Goal: Task Accomplishment & Management: Manage account settings

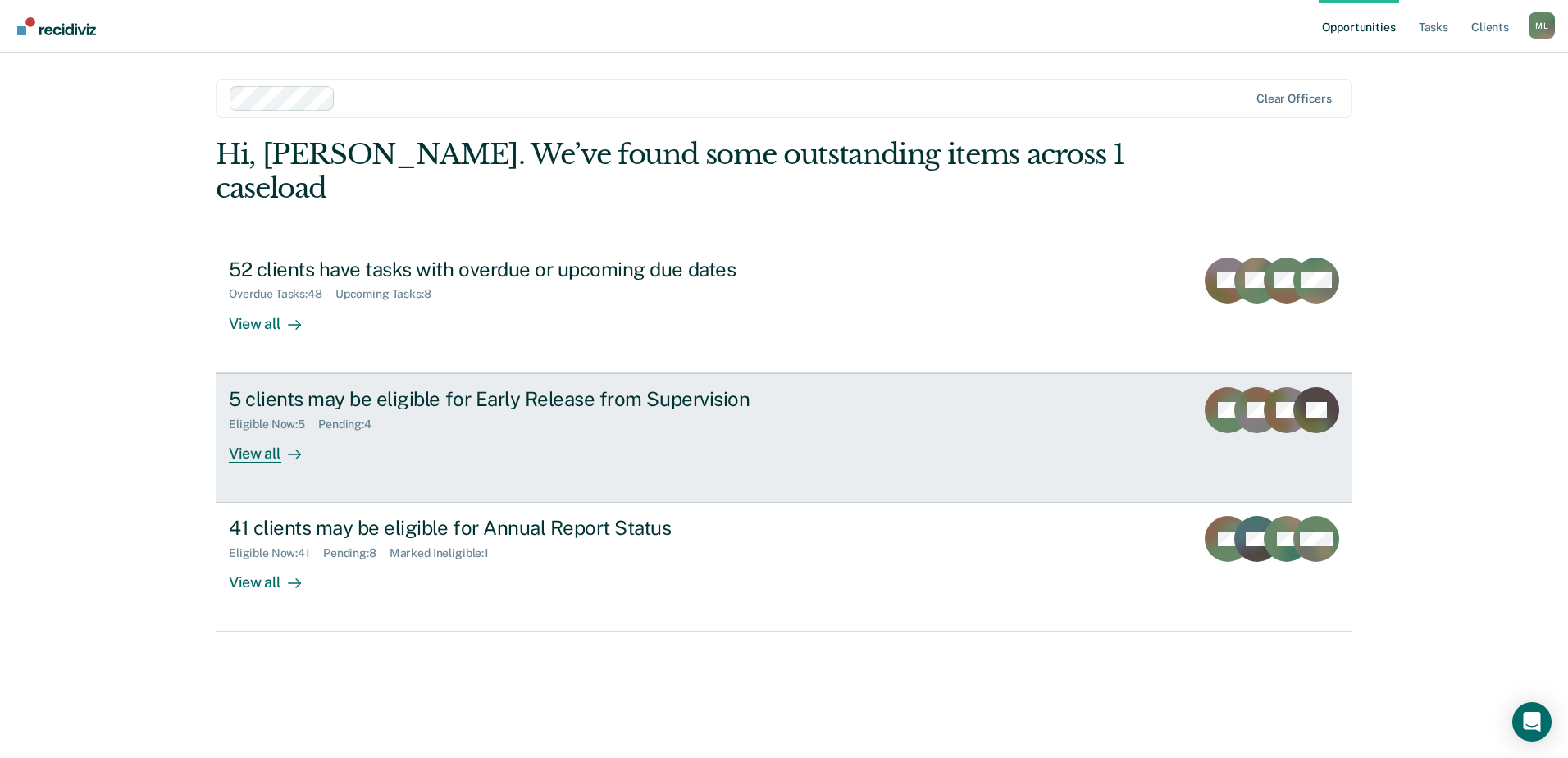
click at [640, 411] on div "Eligible Now : 5 Pending : 4" at bounding box center [517, 421] width 576 height 20
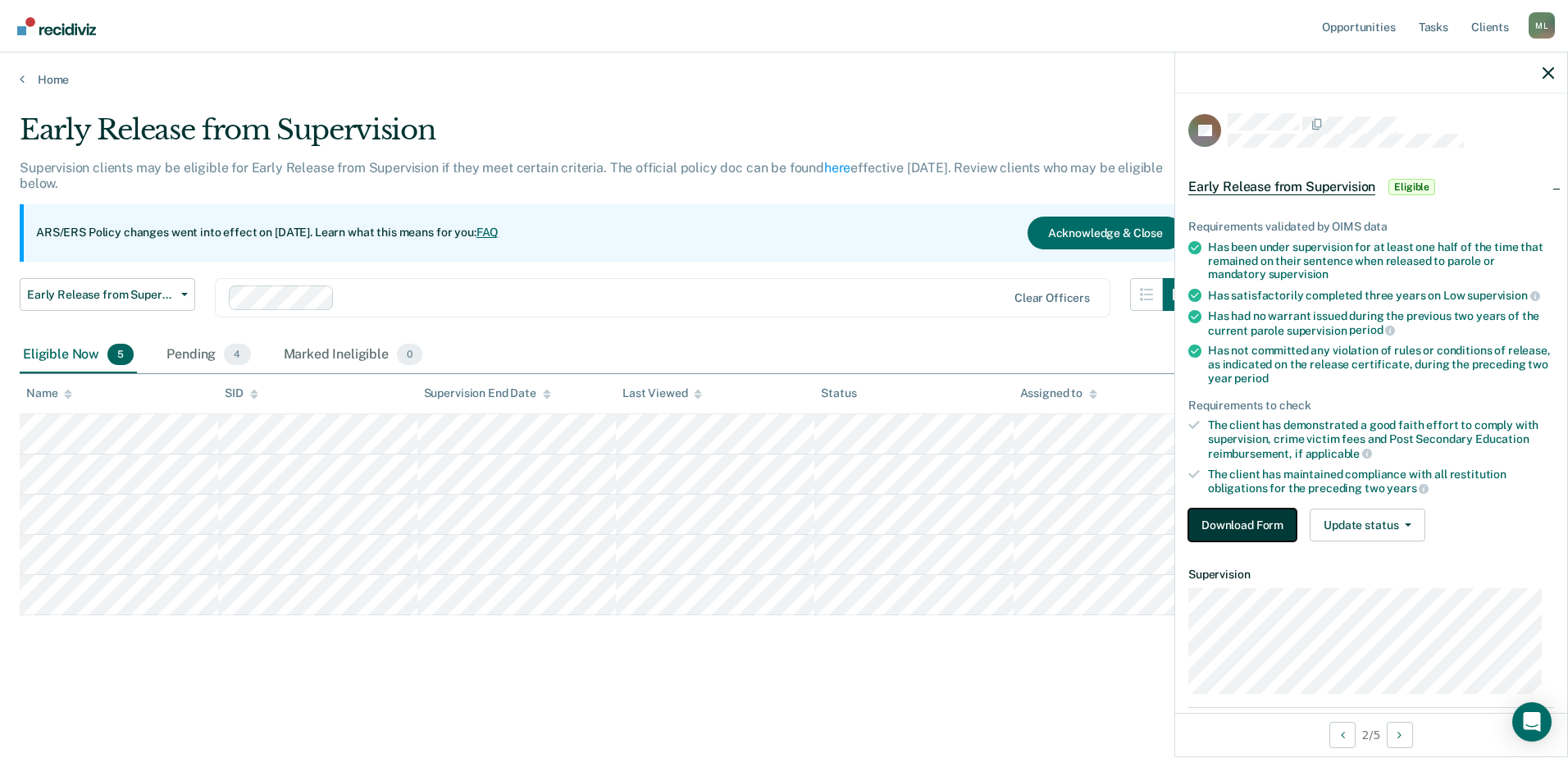
click at [1244, 515] on button "Download Form" at bounding box center [1242, 525] width 108 height 33
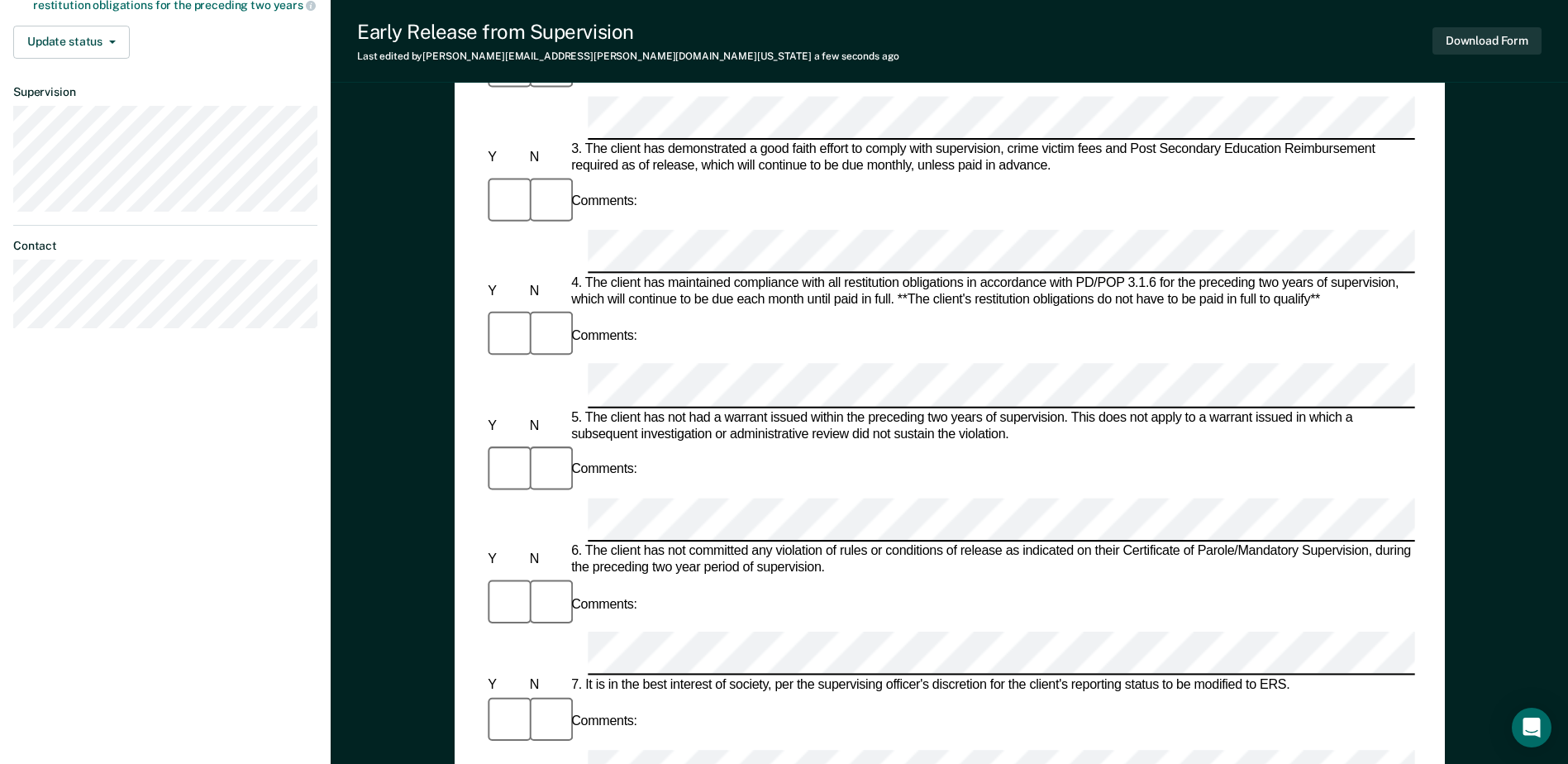
scroll to position [579, 0]
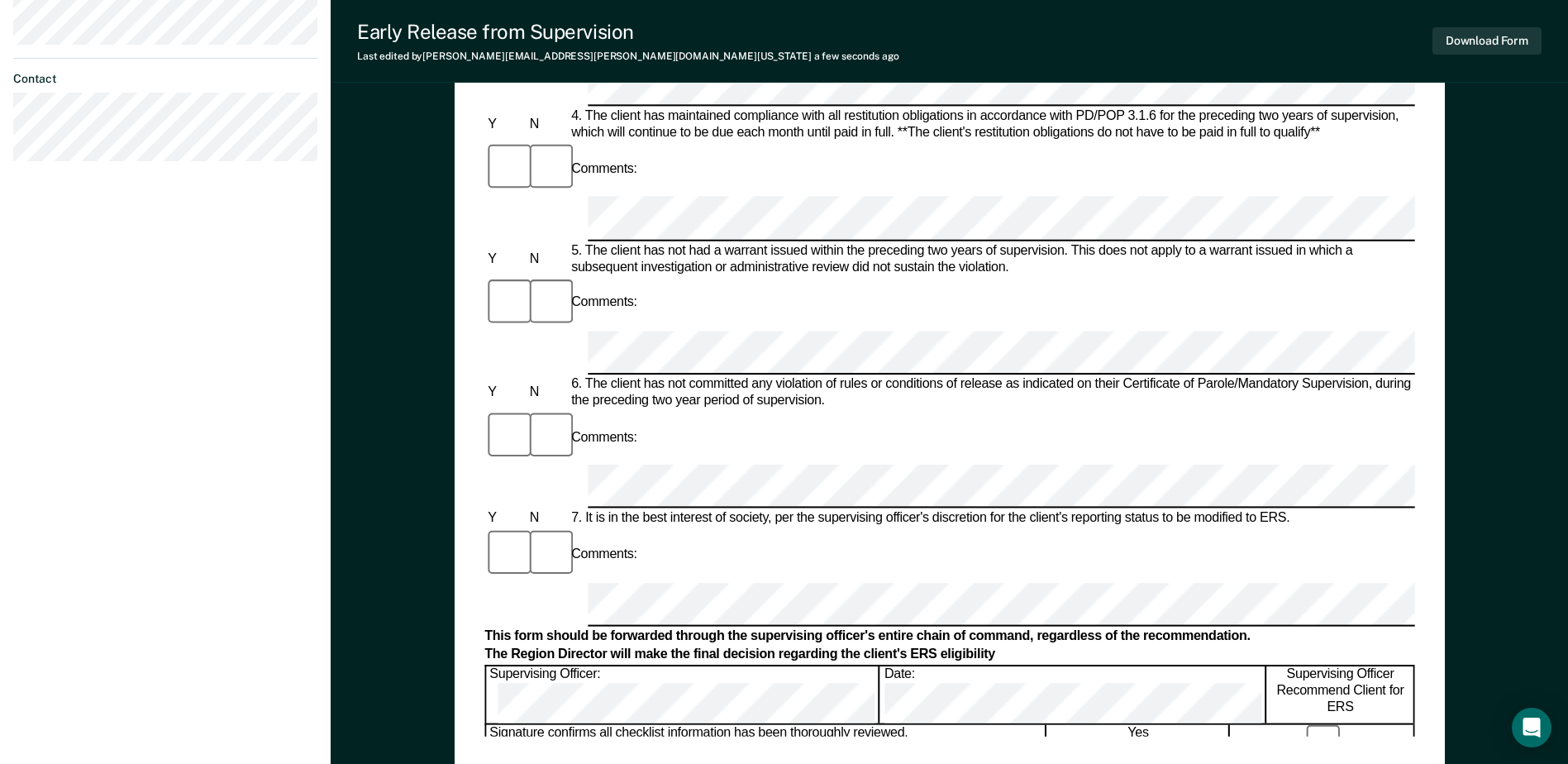
click at [877, 759] on div "Early Release from Supervision (ERS) Checklist, Recommendation, and Determinati…" at bounding box center [950, 121] width 990 height 1291
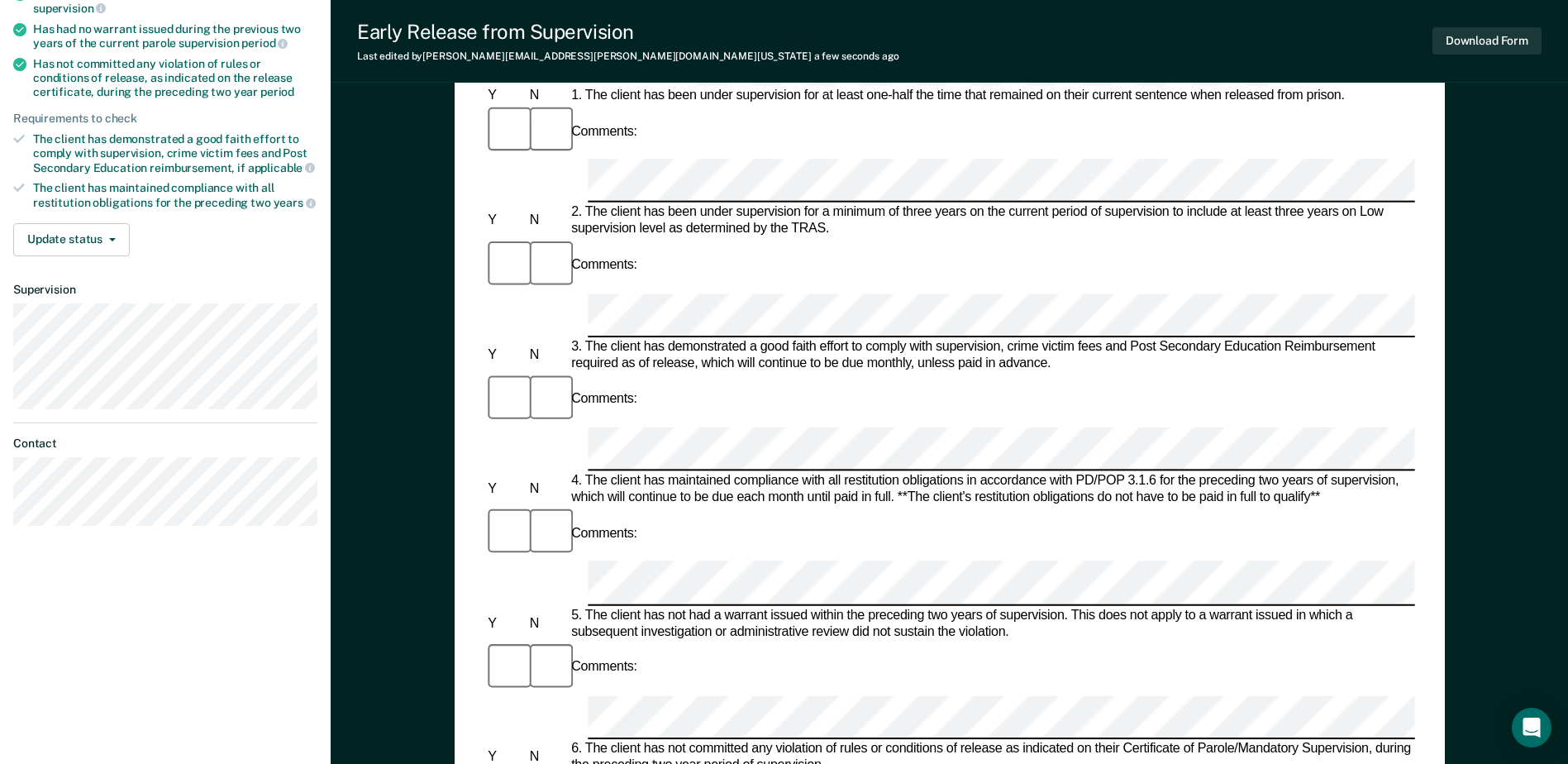
scroll to position [0, 0]
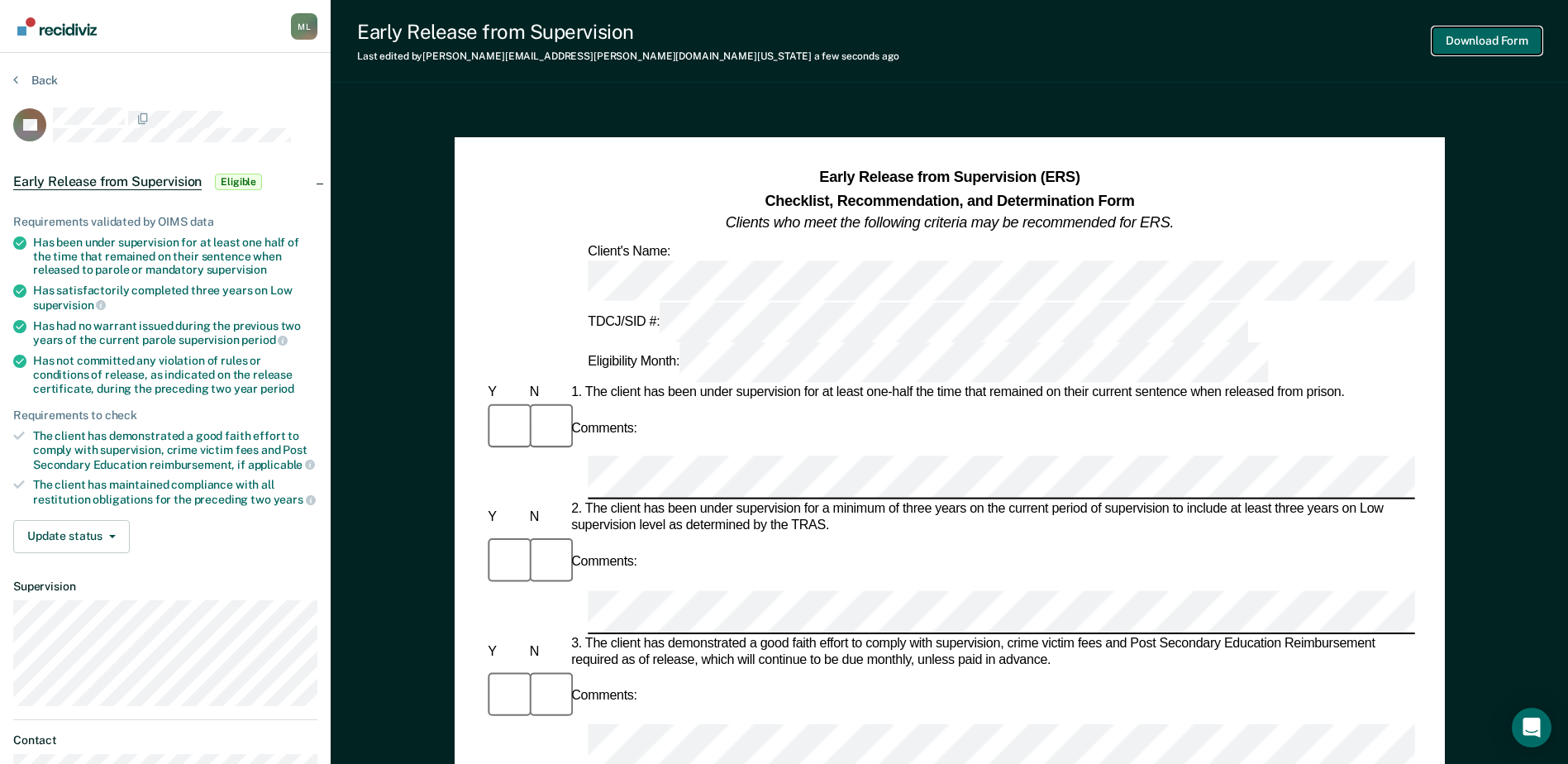
click at [1498, 39] on button "Download Form" at bounding box center [1487, 41] width 109 height 27
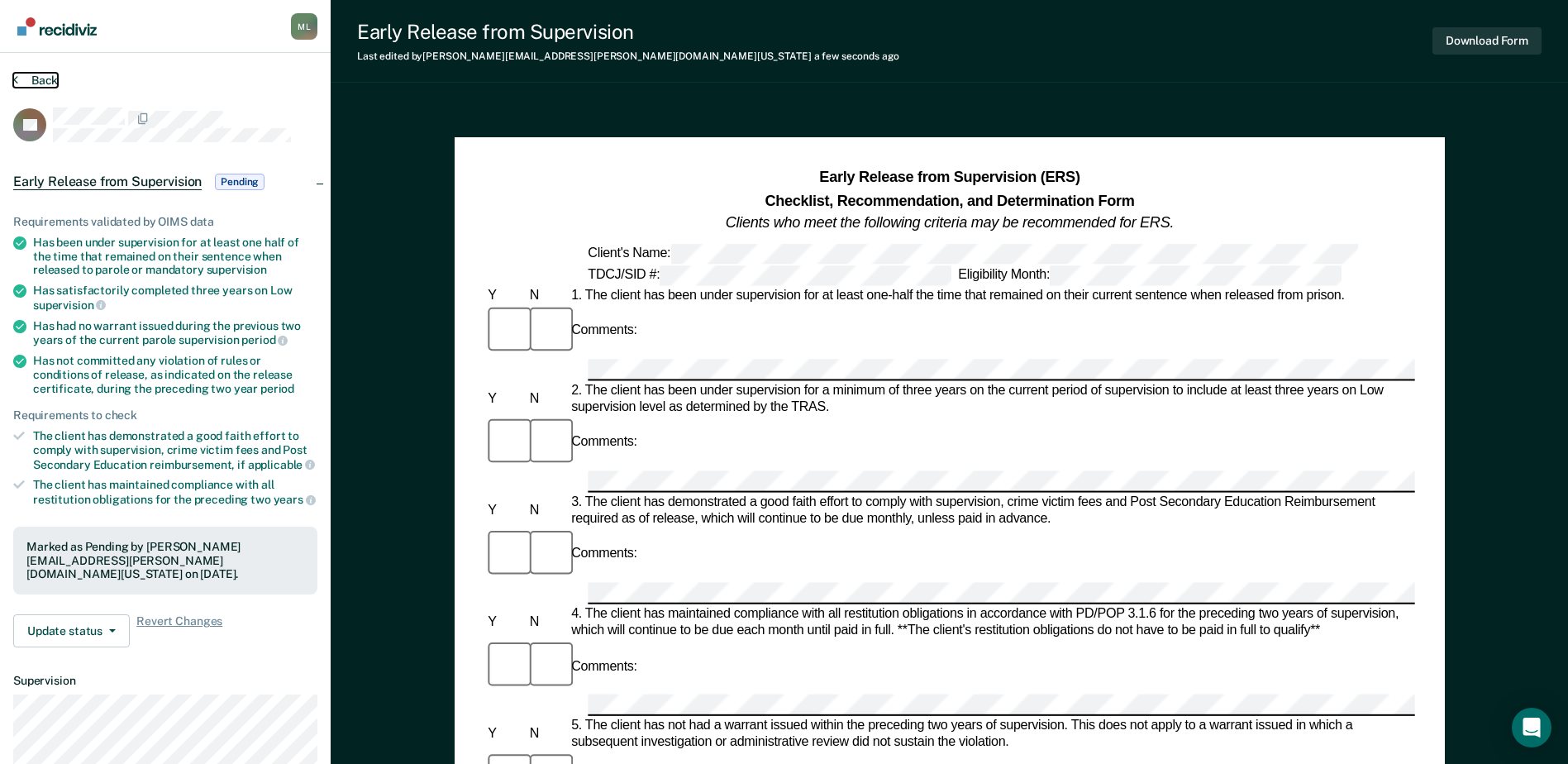
click at [38, 80] on button "Back" at bounding box center [36, 80] width 45 height 15
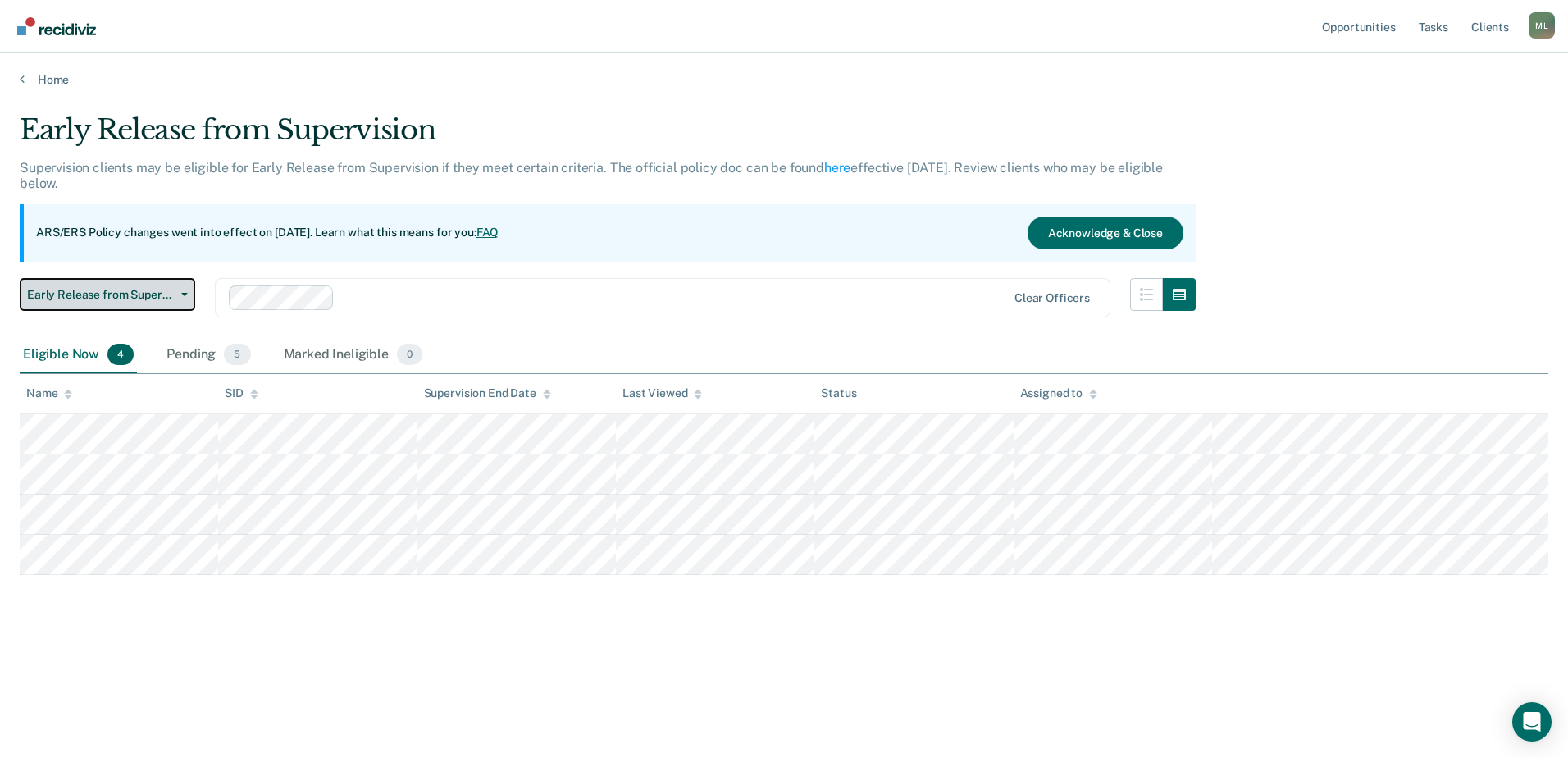
click at [99, 301] on span "Early Release from Supervision" at bounding box center [101, 295] width 148 height 14
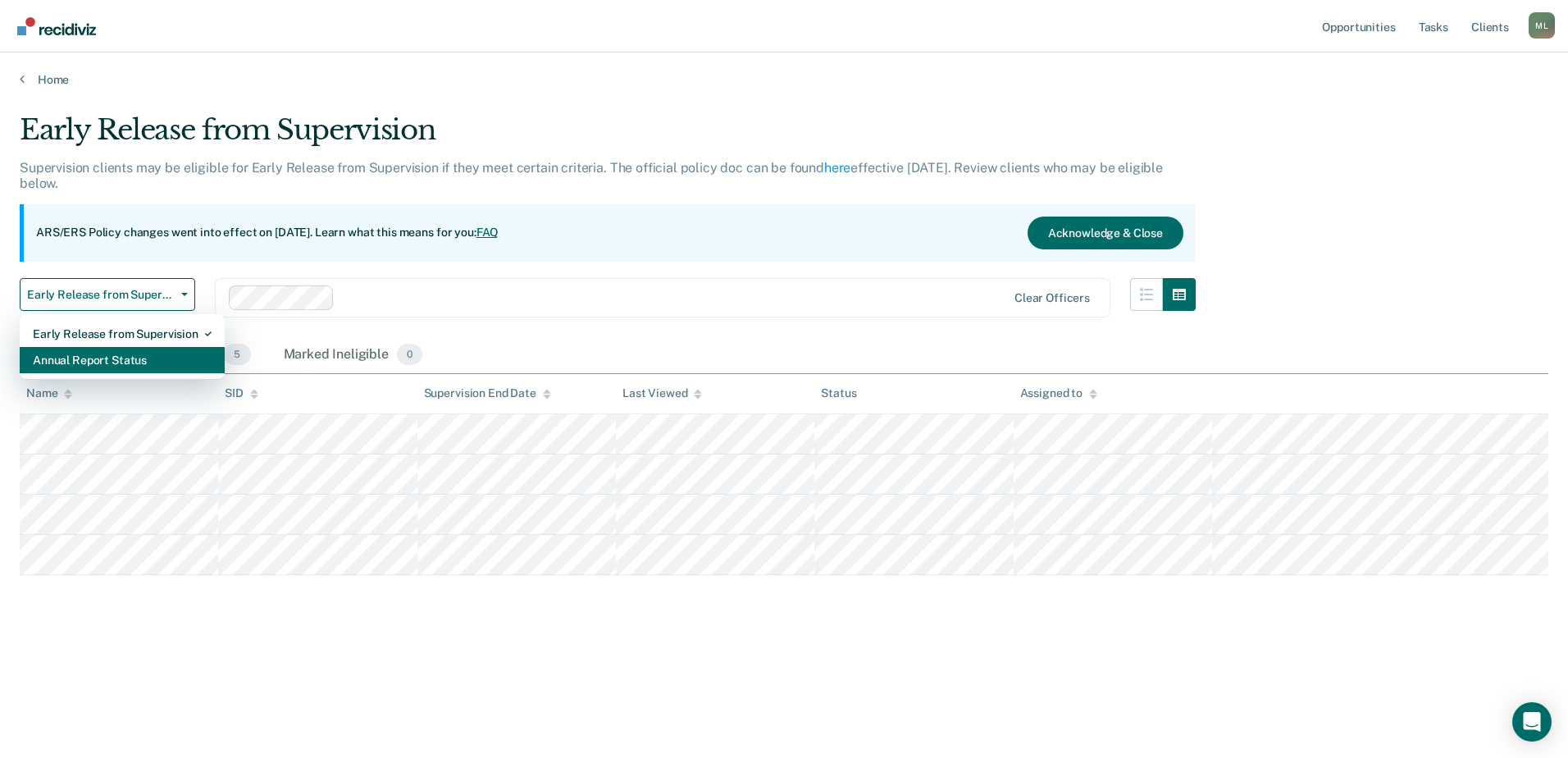
click at [114, 358] on div "Annual Report Status" at bounding box center [122, 359] width 179 height 26
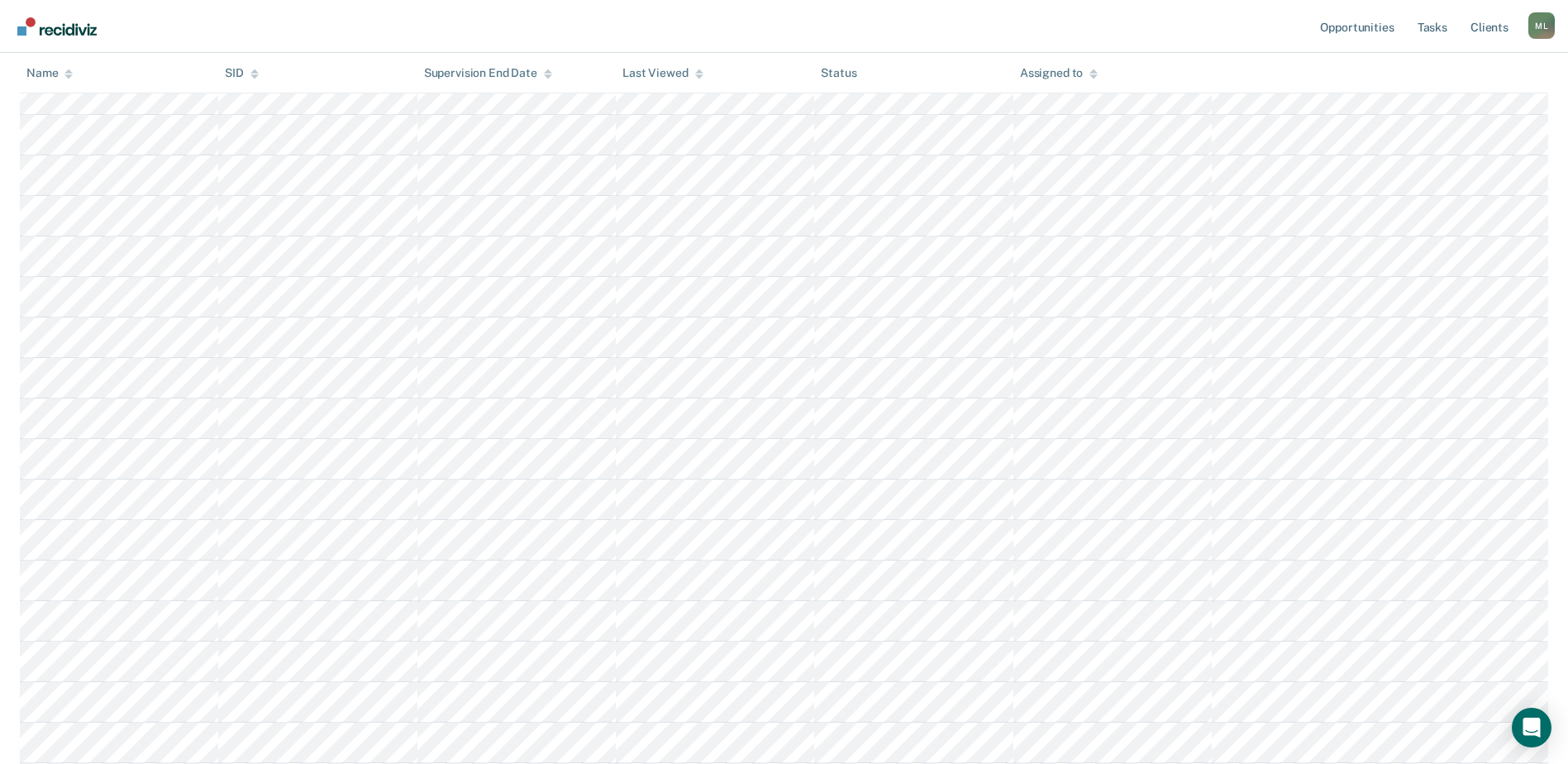
scroll to position [331, 0]
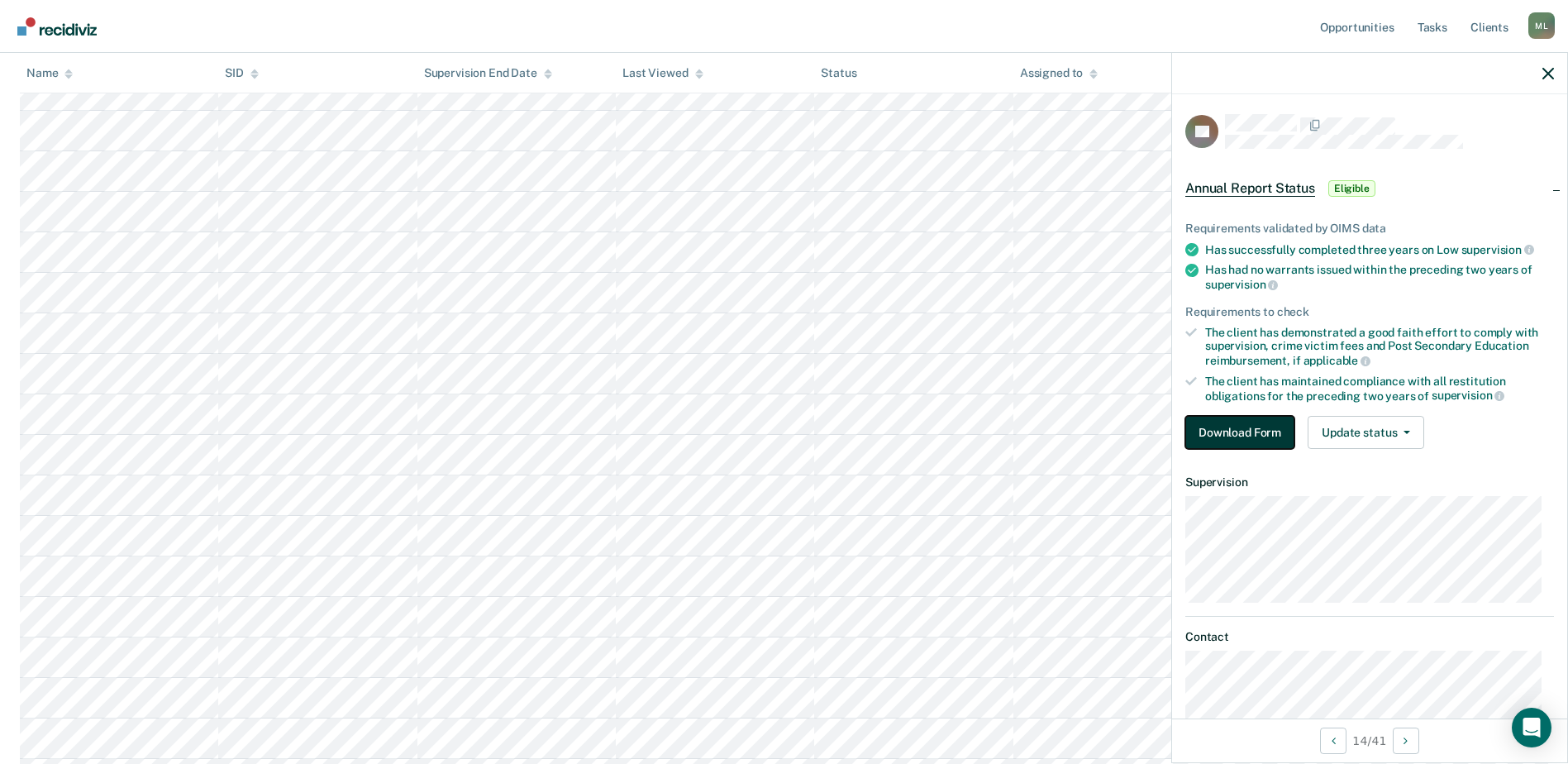
click at [1211, 419] on button "Download Form" at bounding box center [1239, 432] width 109 height 33
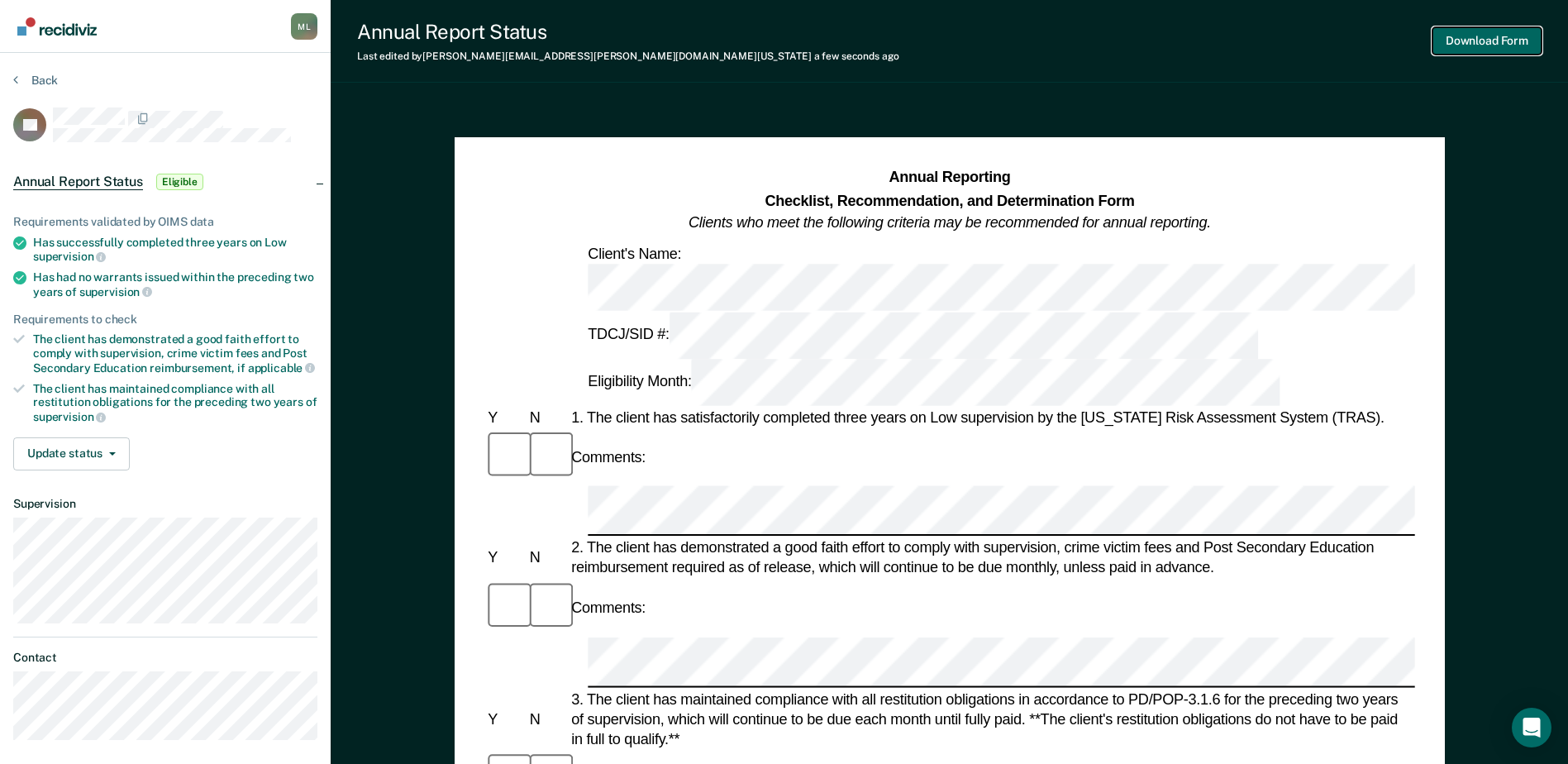
click at [1532, 32] on button "Download Form" at bounding box center [1487, 41] width 109 height 27
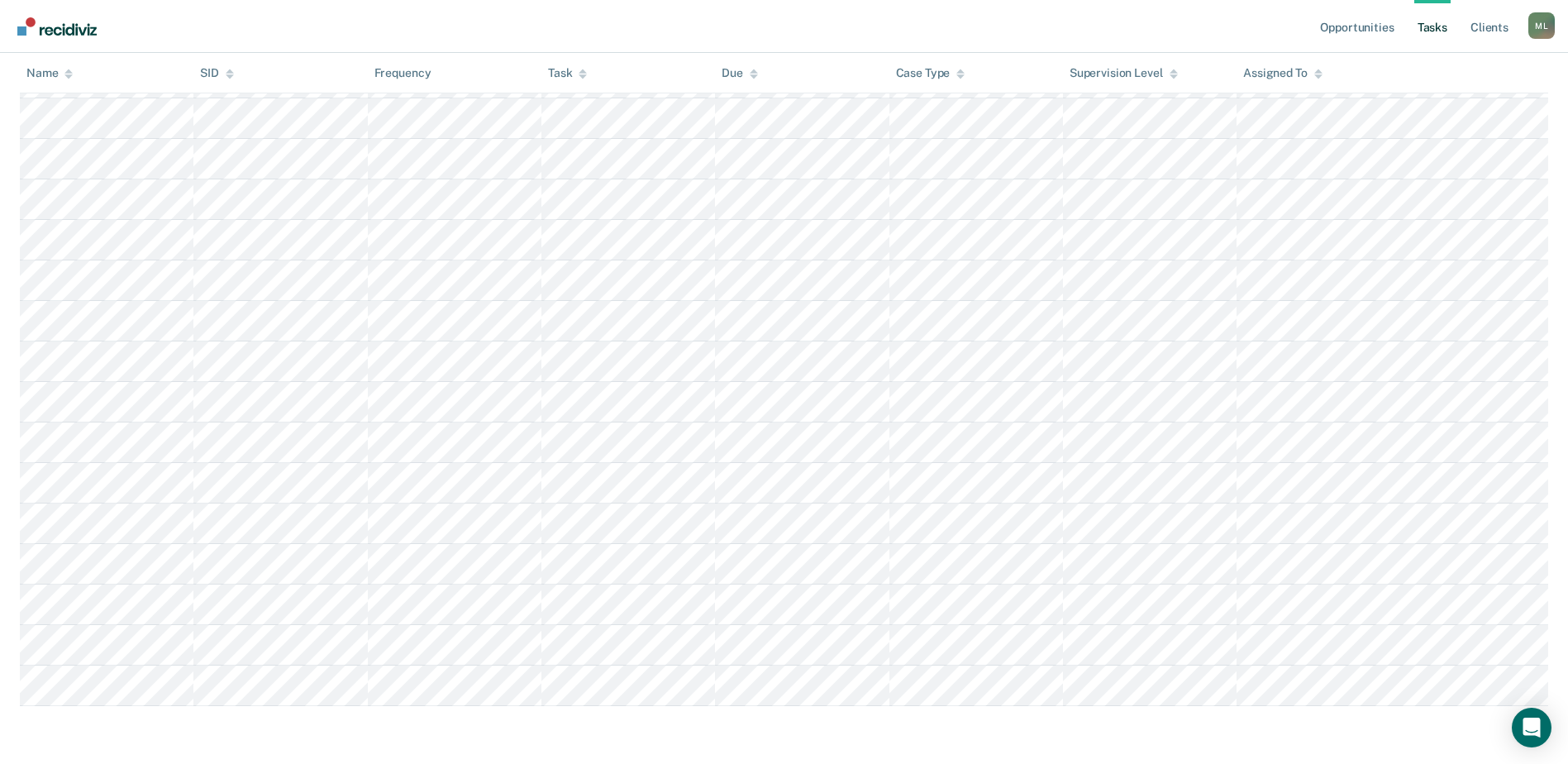
scroll to position [1958, 0]
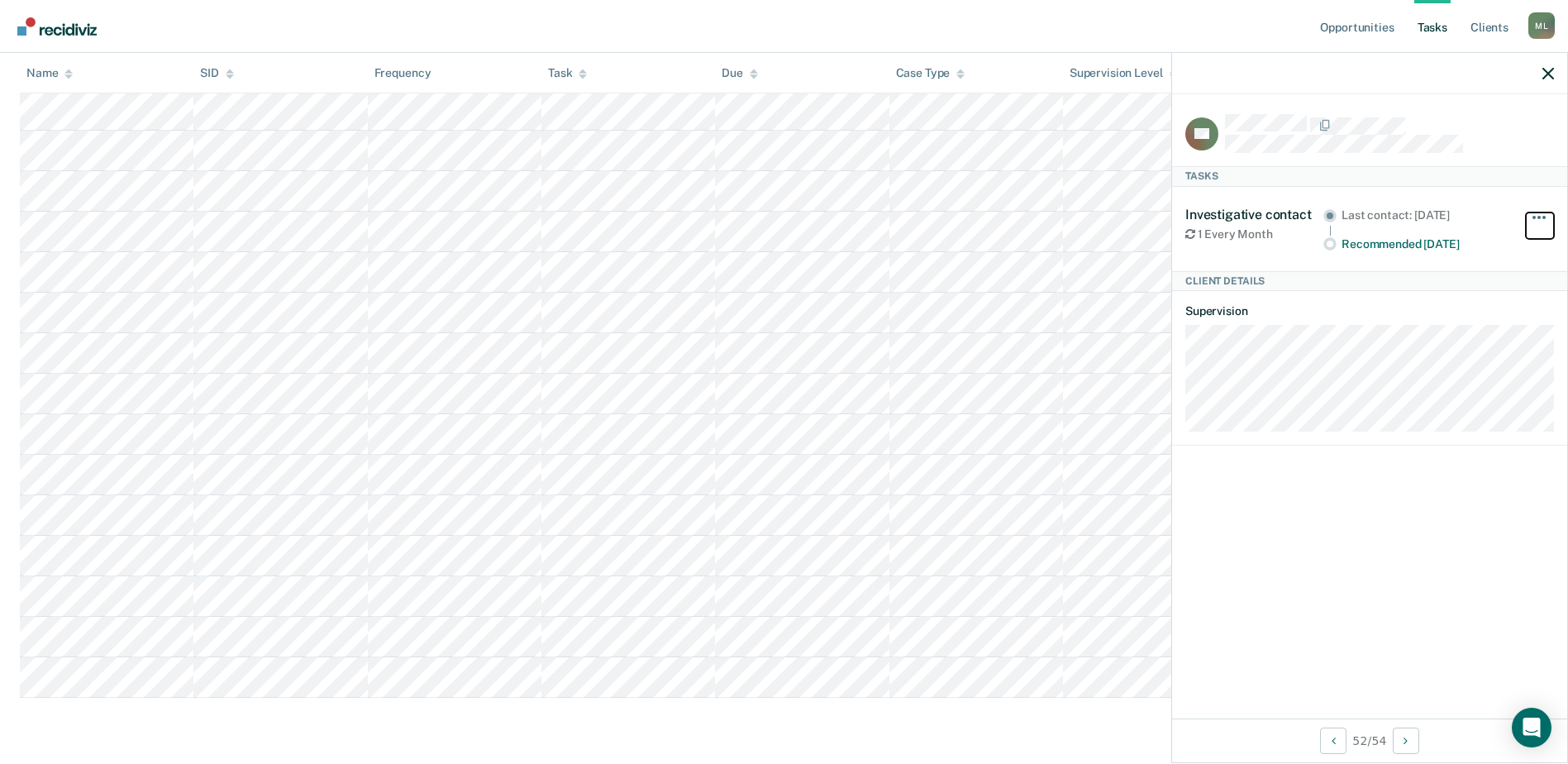
click at [1545, 218] on button "button" at bounding box center [1539, 225] width 28 height 26
click at [1518, 724] on div "Open Intercom Messenger" at bounding box center [1532, 728] width 44 height 44
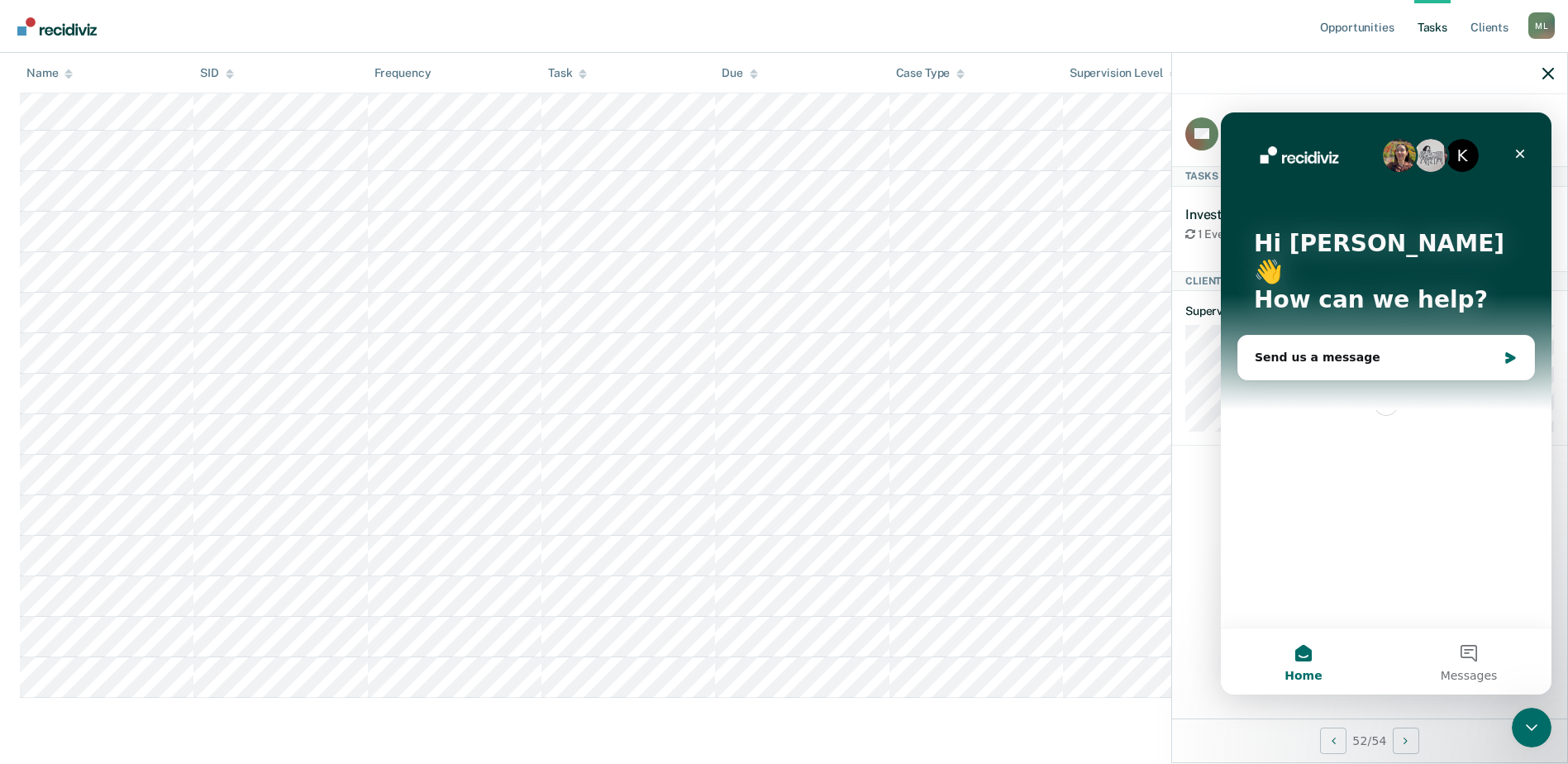
scroll to position [0, 0]
click at [1522, 148] on icon "Close" at bounding box center [1520, 154] width 14 height 14
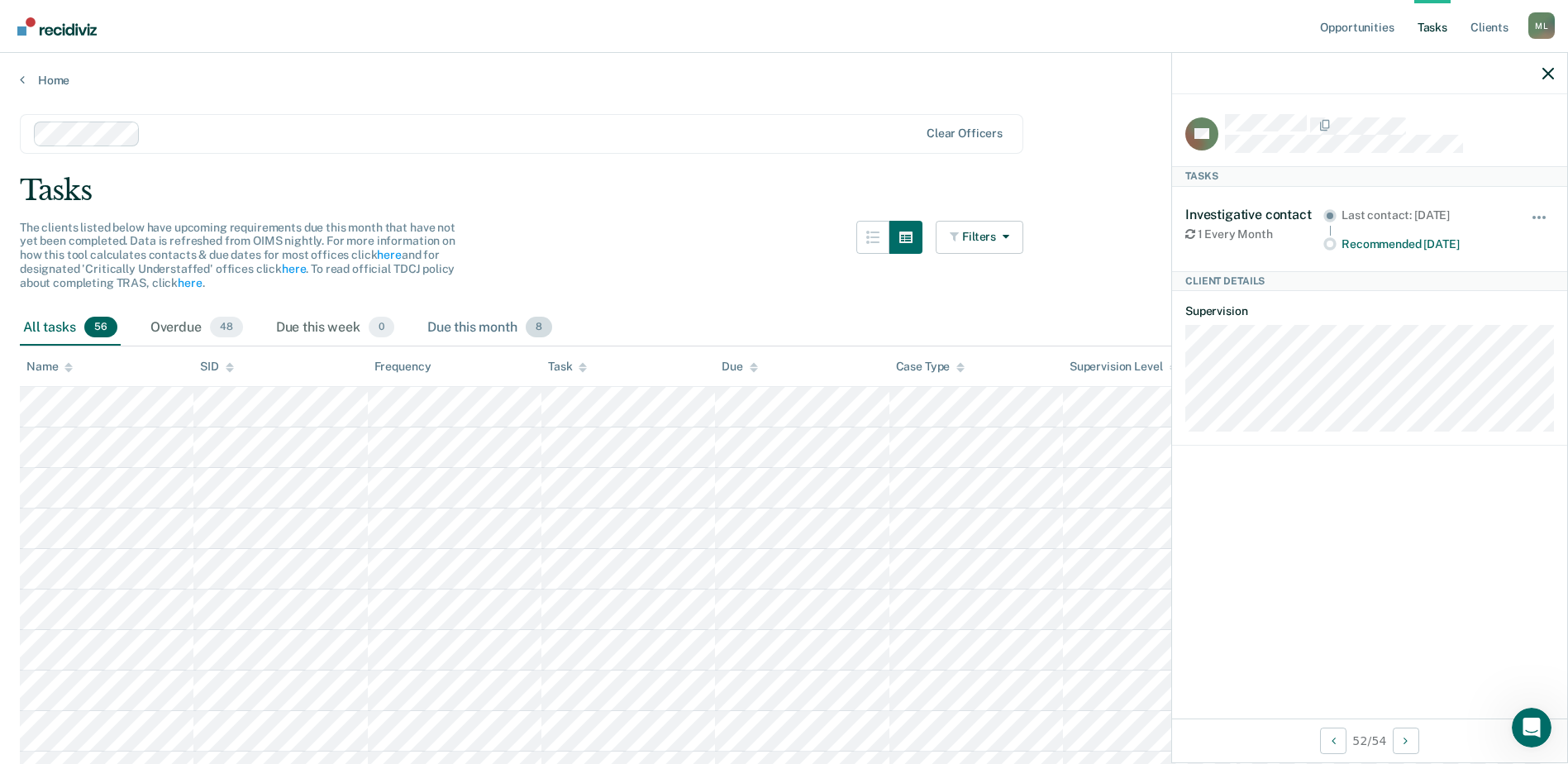
click at [446, 316] on div "Due this month 8" at bounding box center [489, 327] width 131 height 36
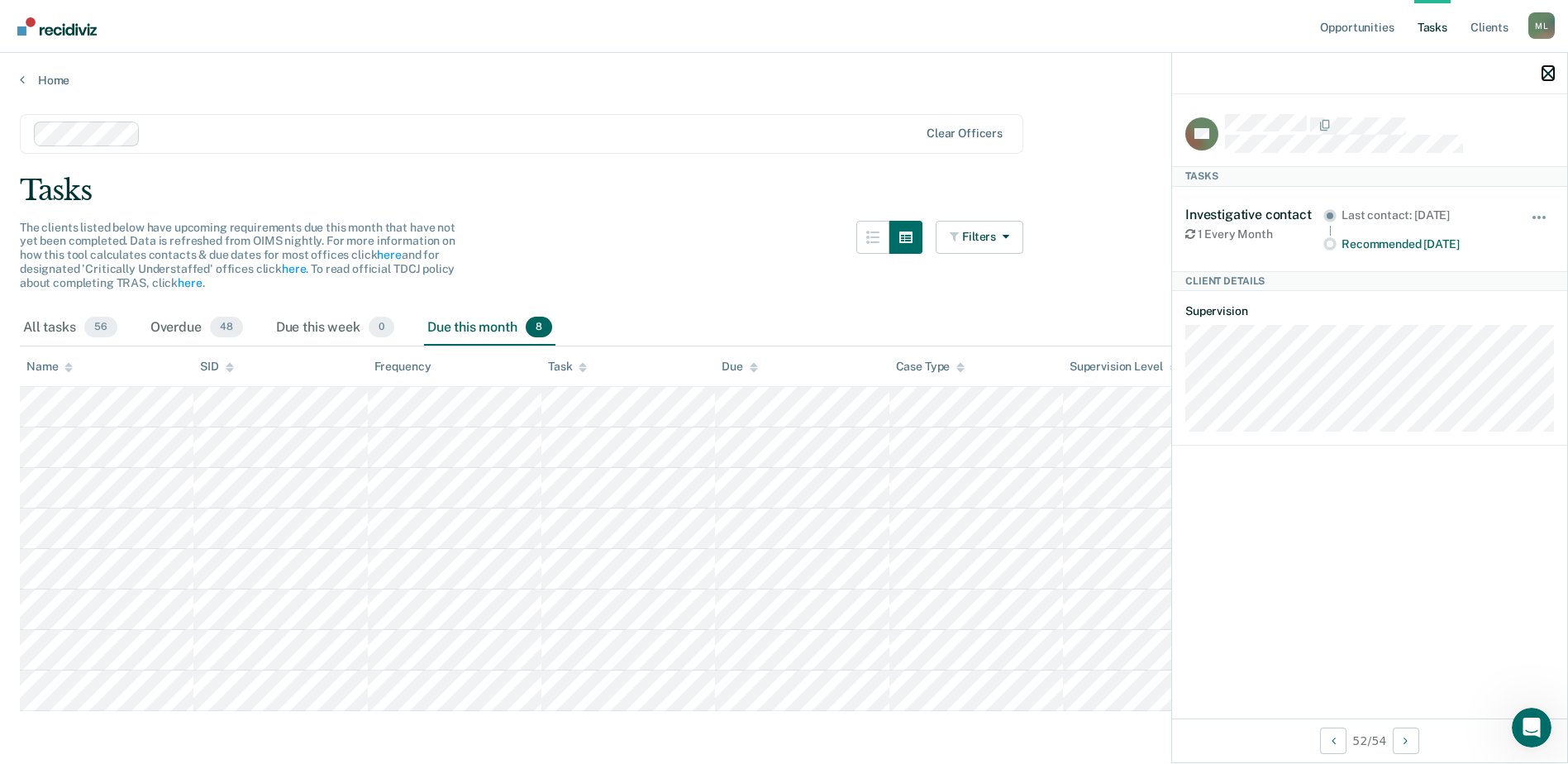
click at [1547, 66] on button "button" at bounding box center [1549, 73] width 12 height 14
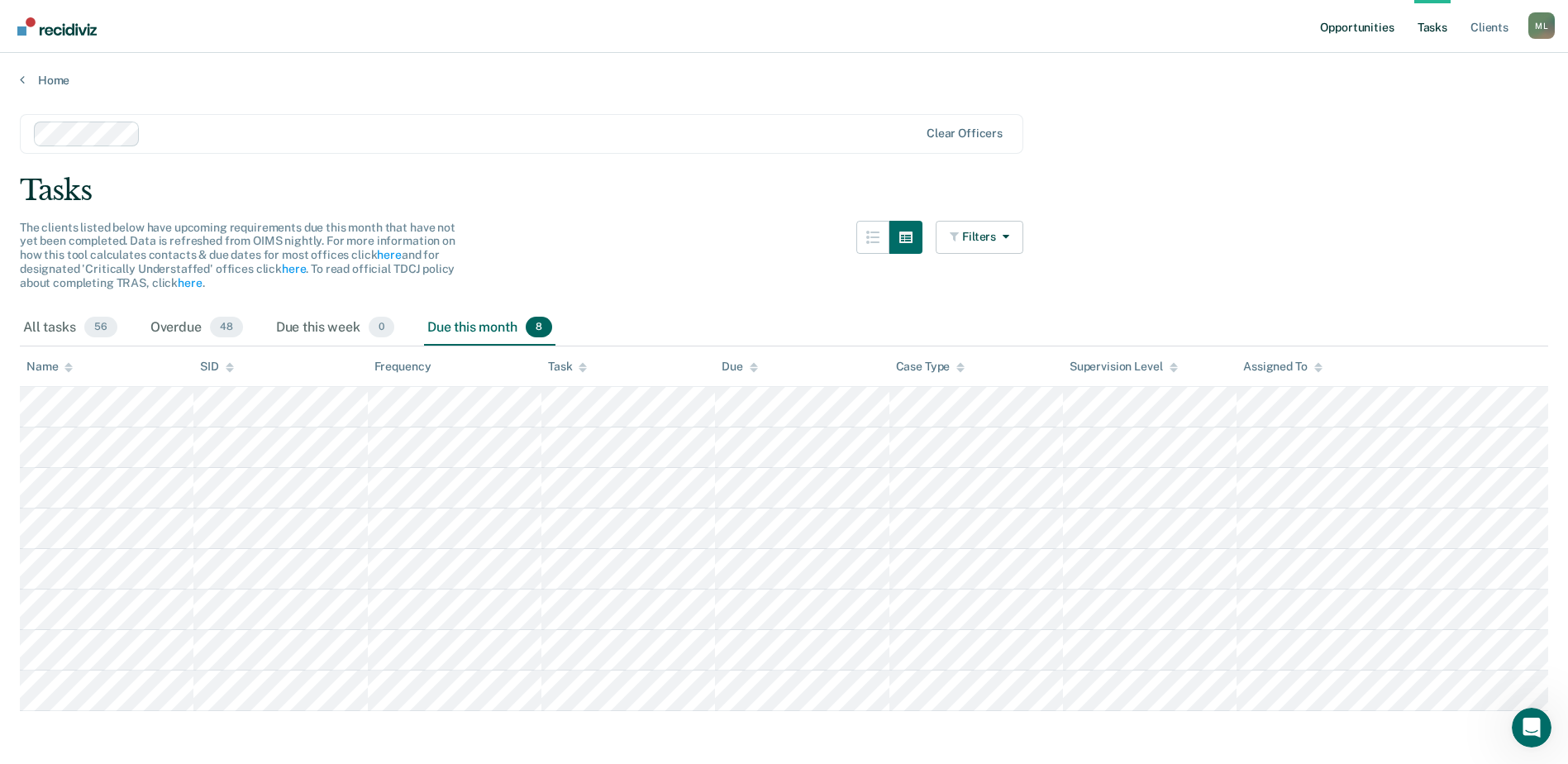
click at [1350, 36] on link "Opportunities" at bounding box center [1357, 26] width 80 height 53
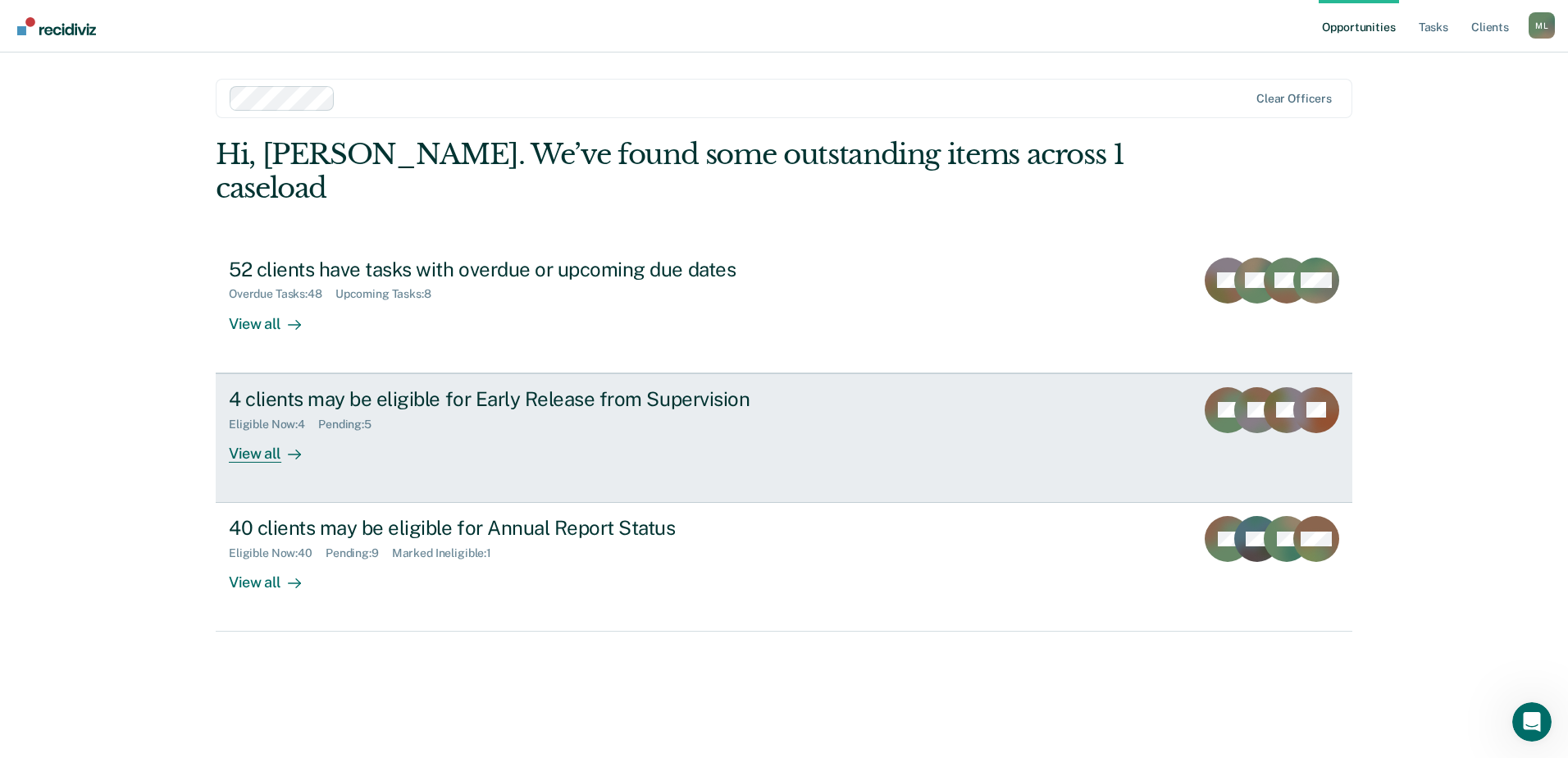
click at [552, 387] on div "4 clients may be eligible for Early Release from Supervision" at bounding box center [517, 399] width 576 height 24
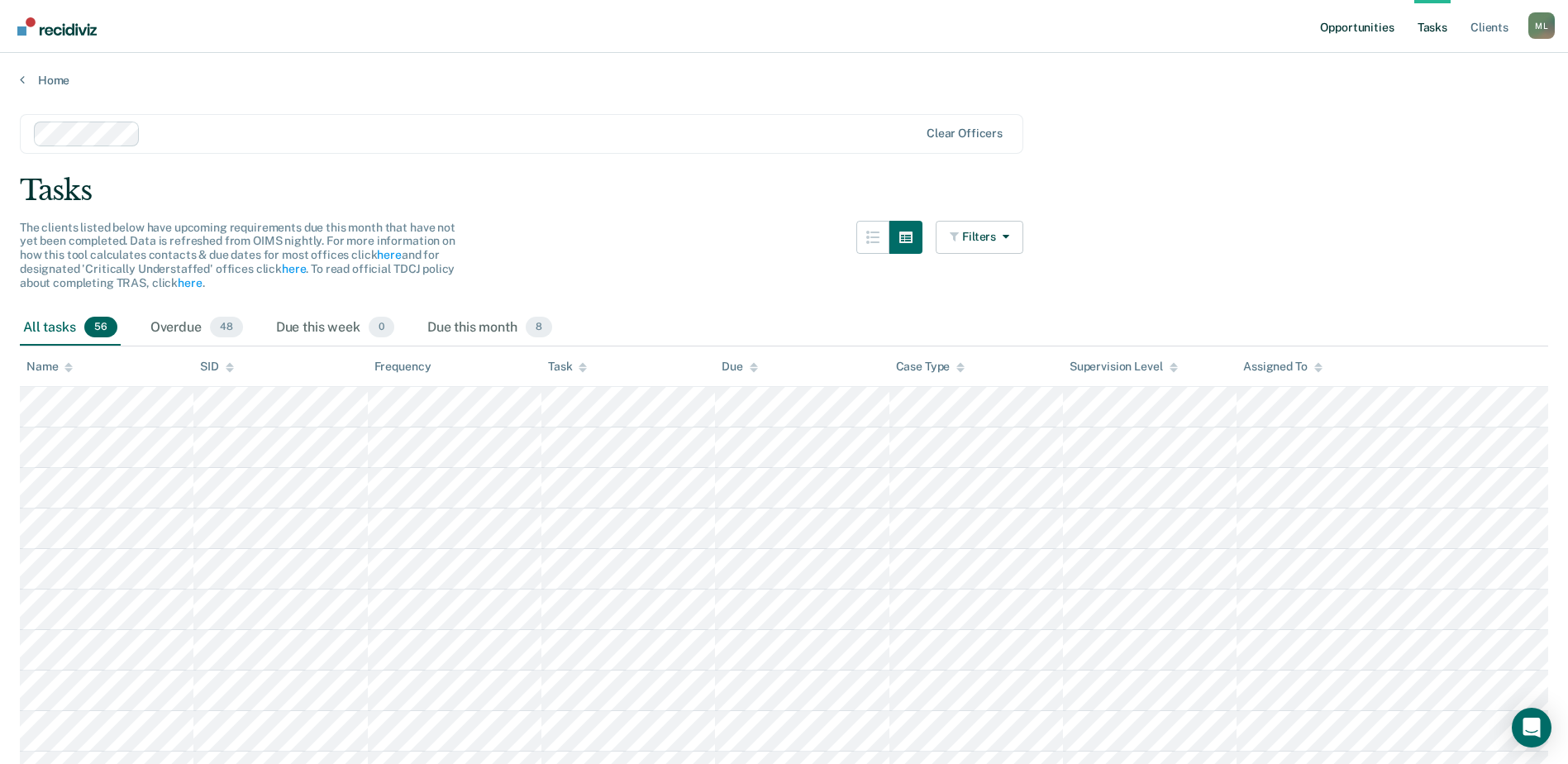
click at [1354, 30] on link "Opportunities" at bounding box center [1357, 26] width 80 height 53
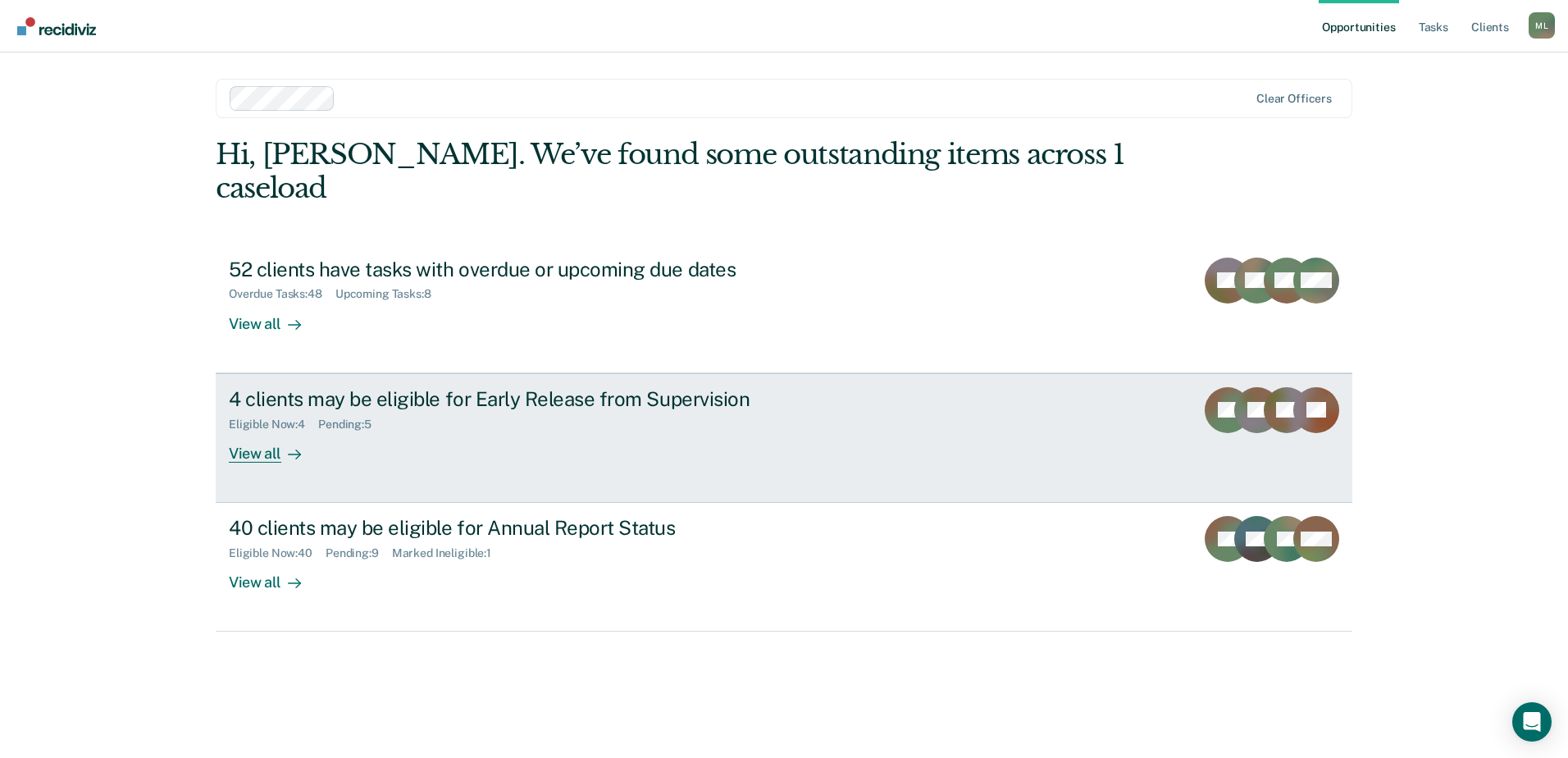
click at [305, 431] on div "View all" at bounding box center [274, 447] width 91 height 32
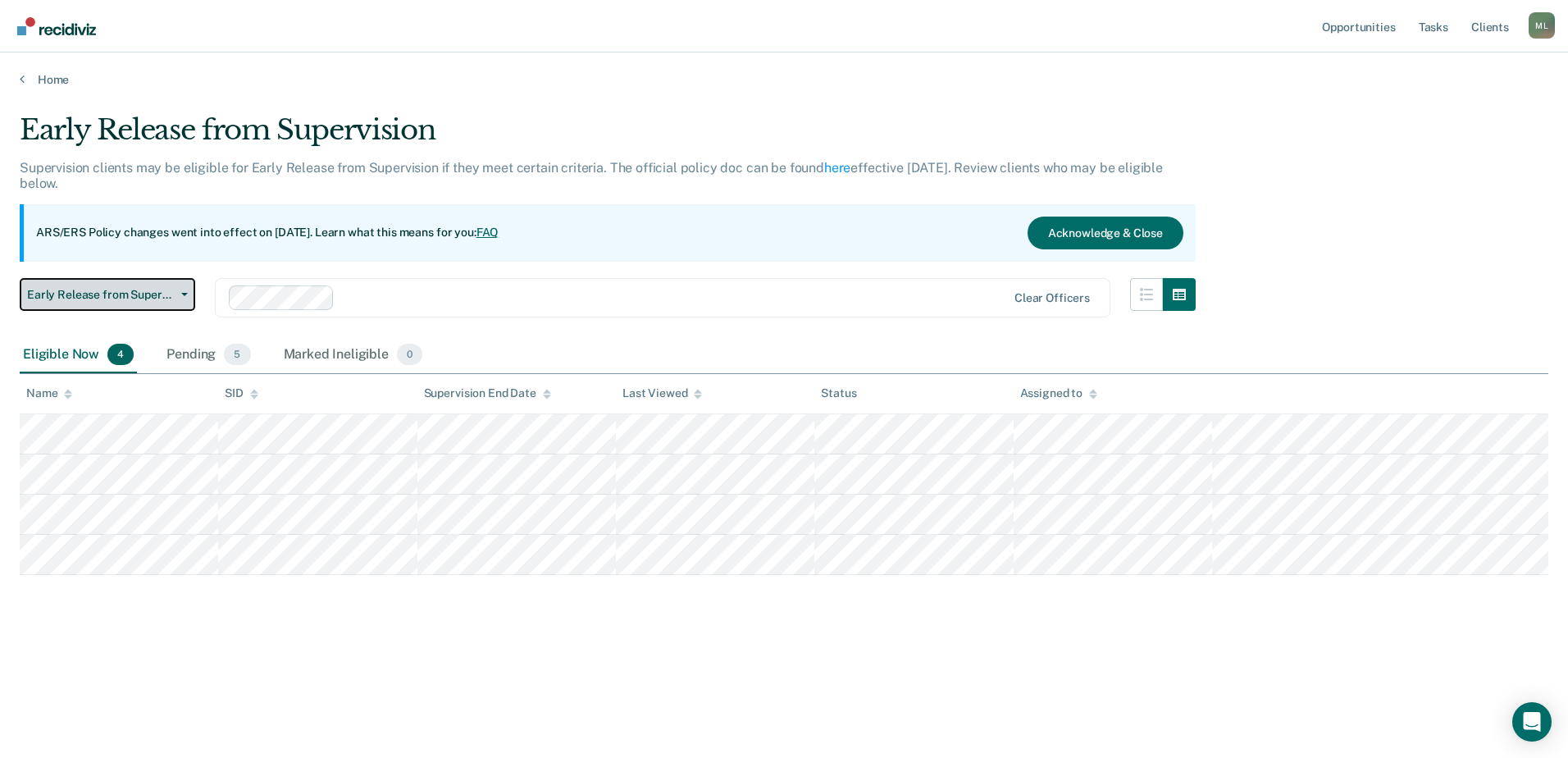
click at [123, 299] on span "Early Release from Supervision" at bounding box center [101, 295] width 148 height 14
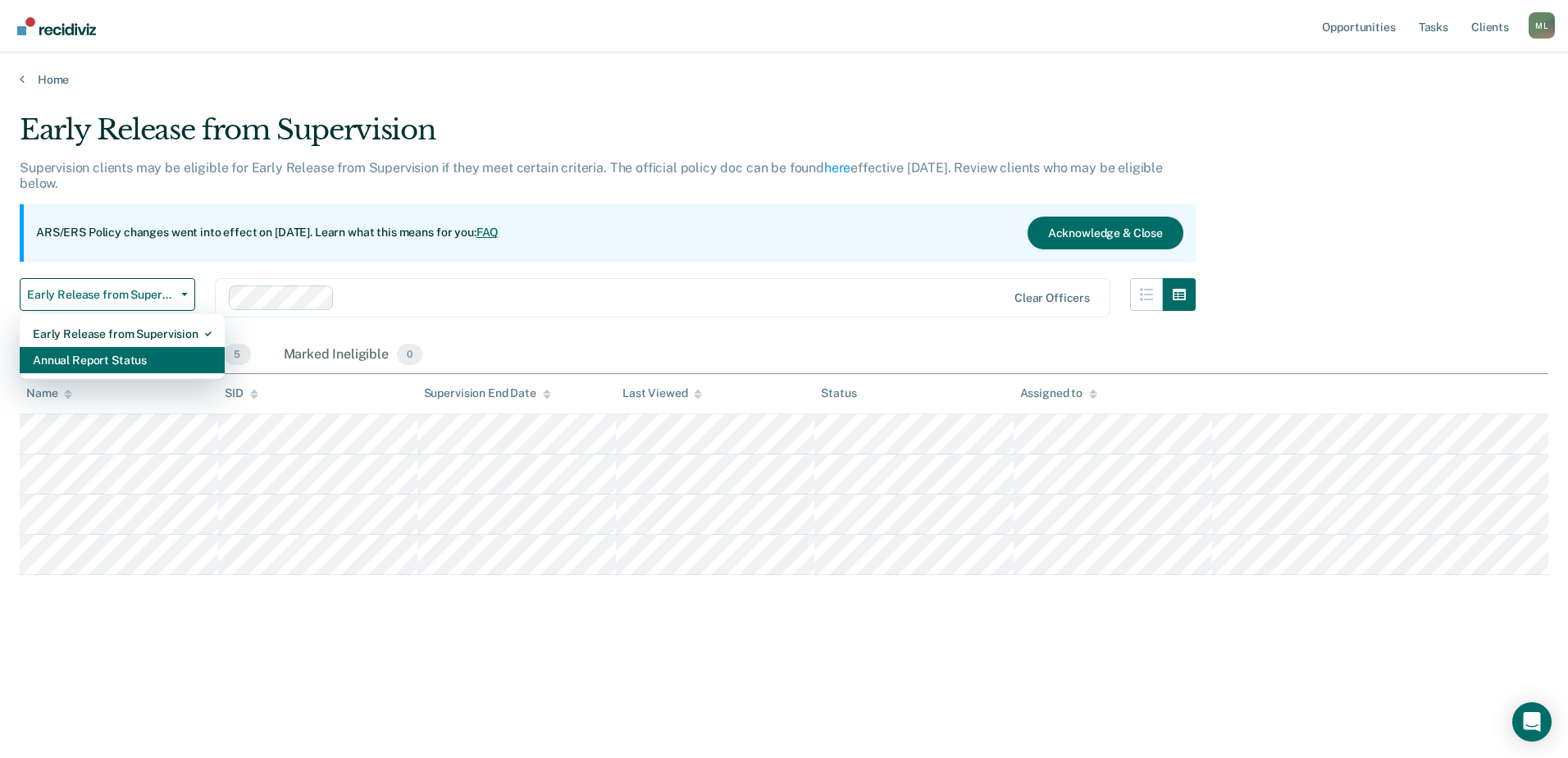
click at [119, 359] on div "Annual Report Status" at bounding box center [122, 359] width 179 height 26
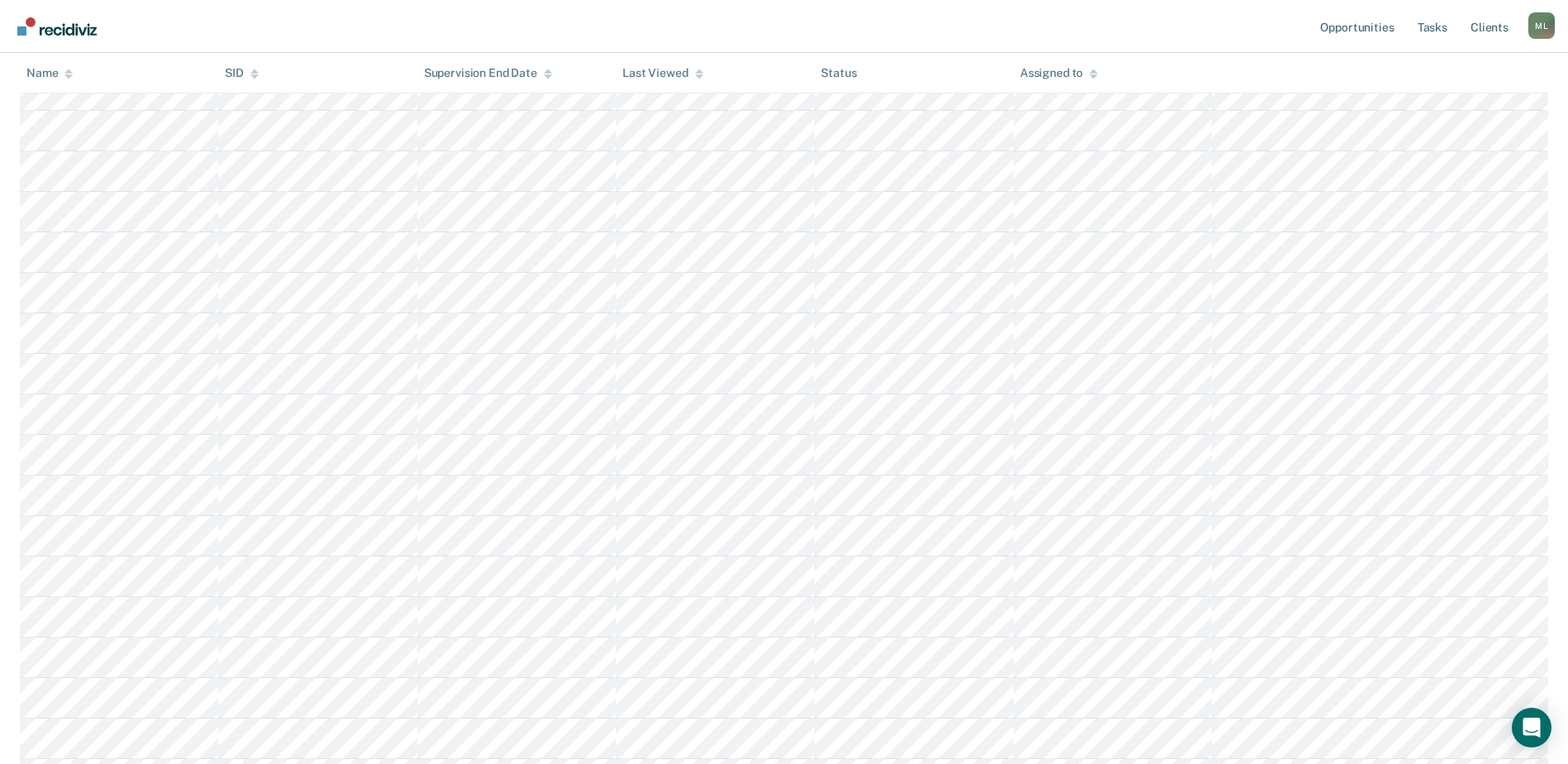
scroll to position [165, 0]
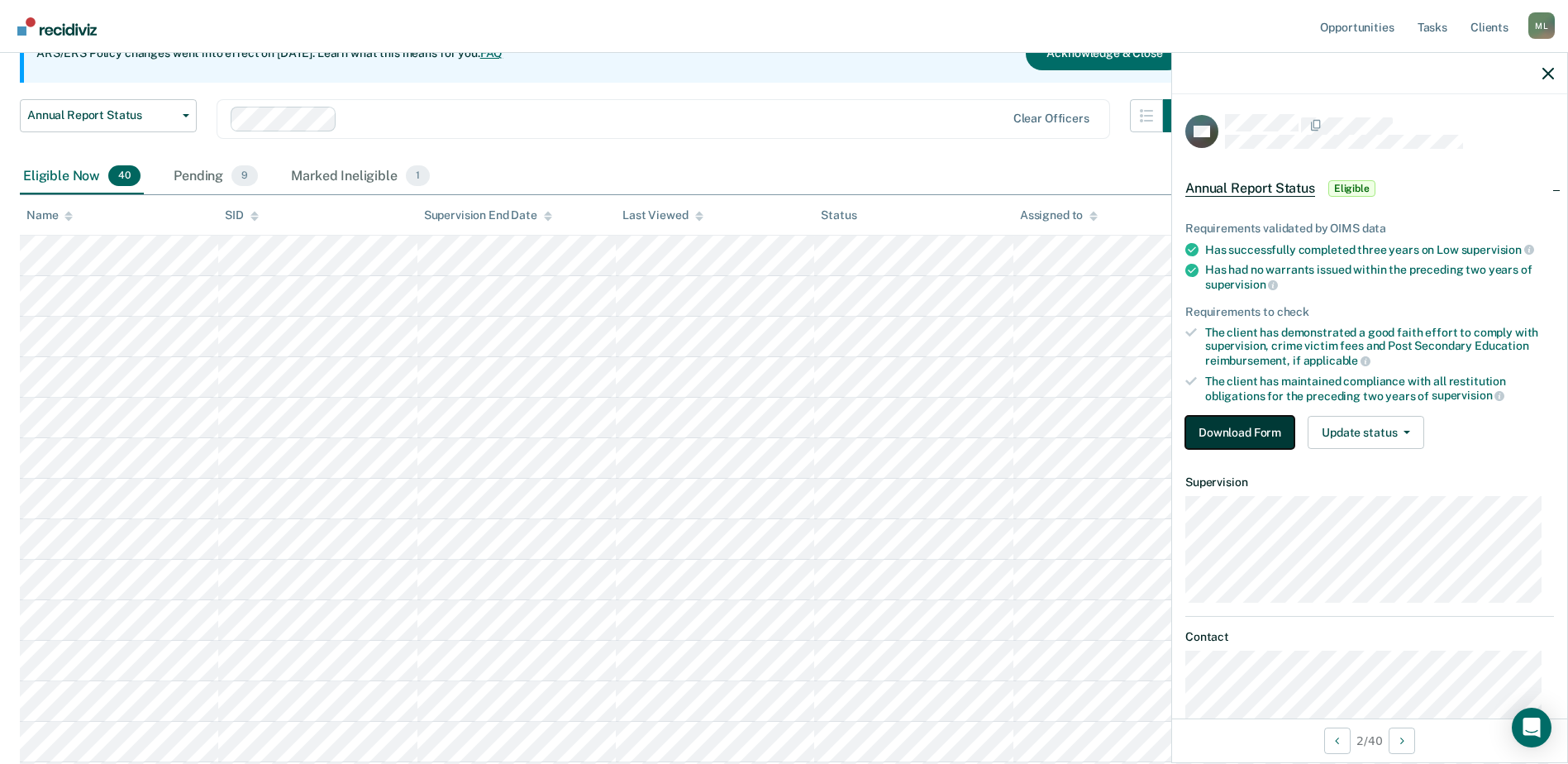
click at [1235, 441] on button "Download Form" at bounding box center [1239, 432] width 109 height 33
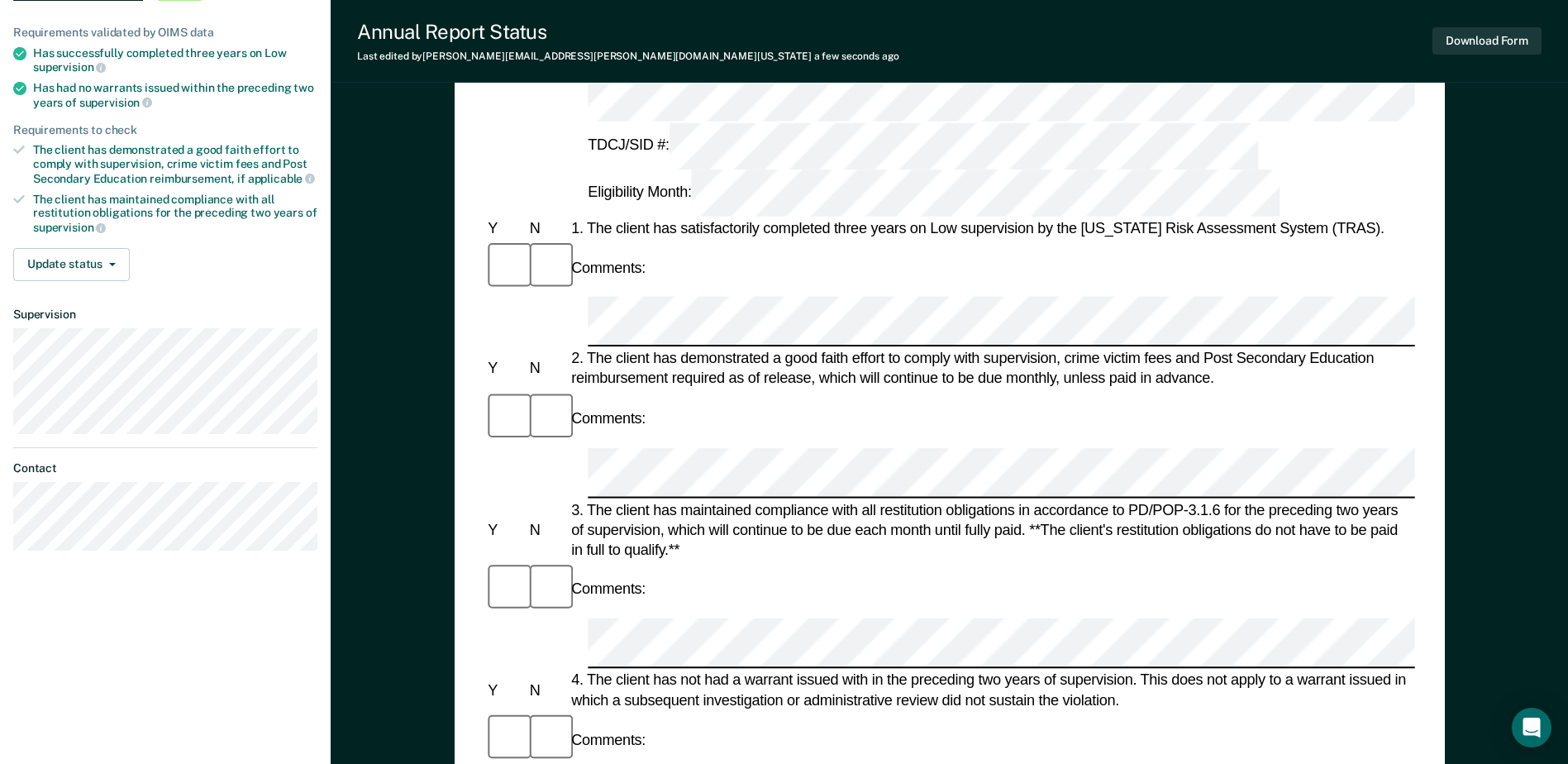
scroll to position [165, 0]
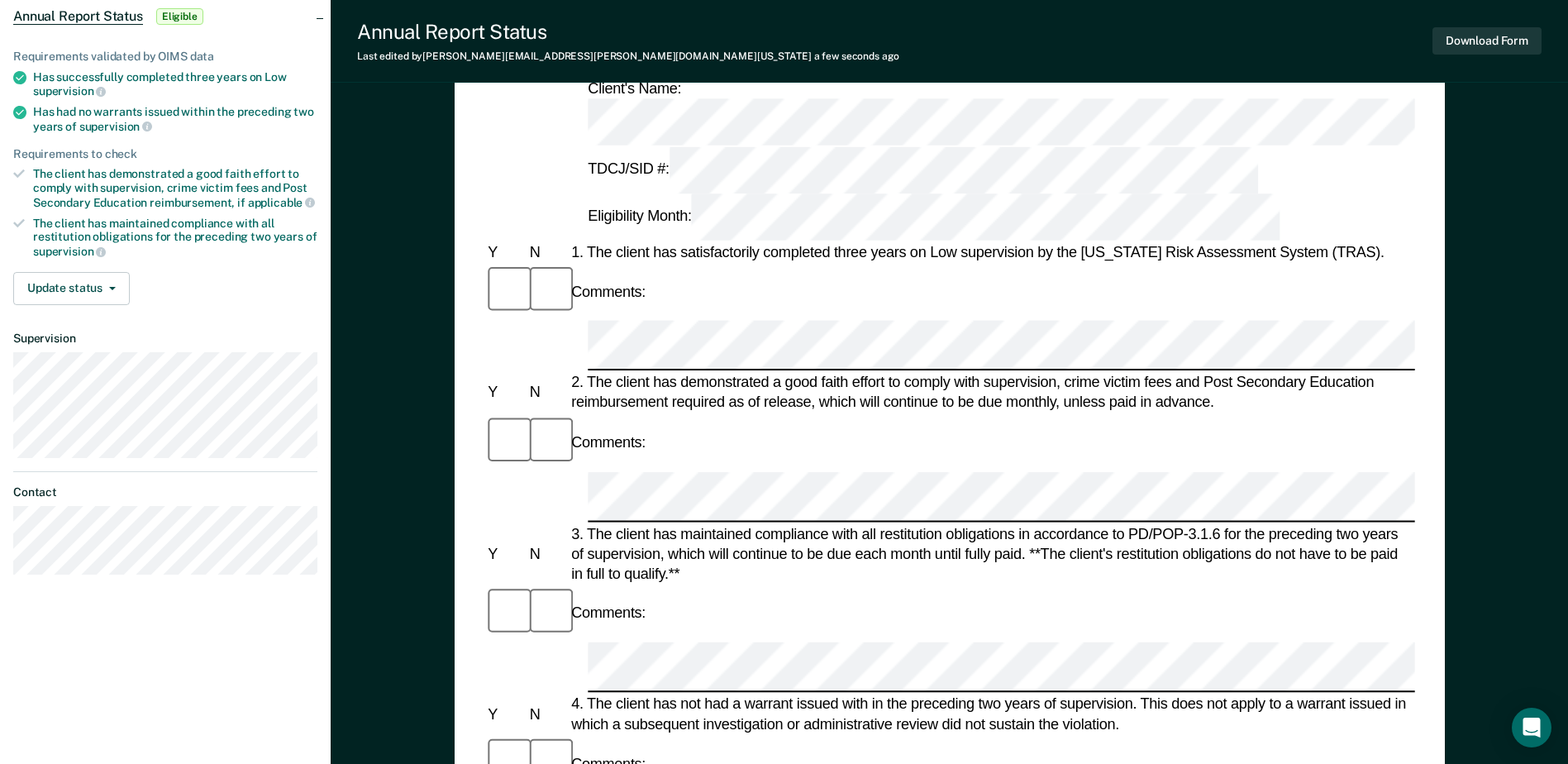
click at [1104, 585] on div "Comments:" at bounding box center [949, 613] width 929 height 55
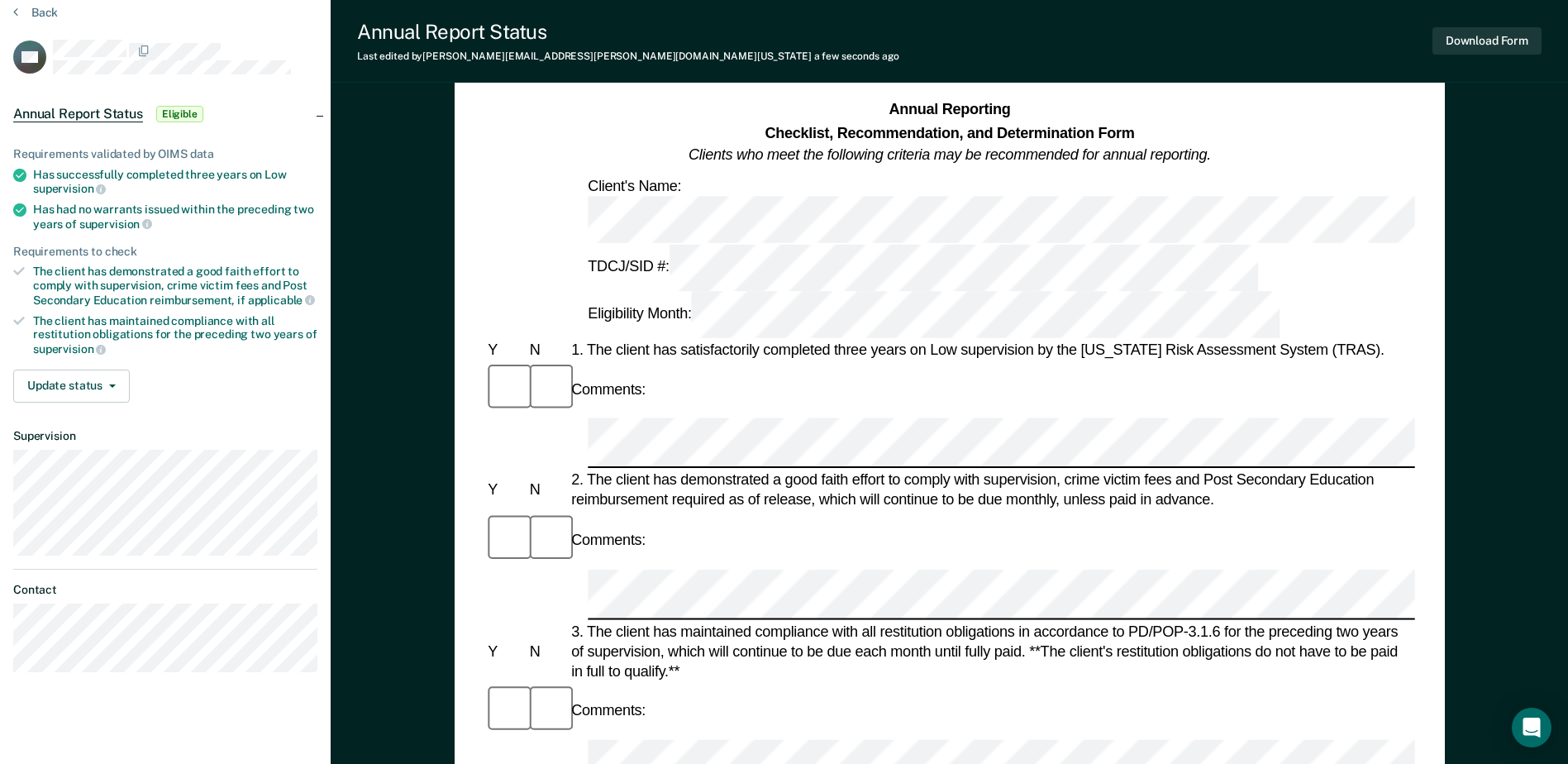
scroll to position [0, 0]
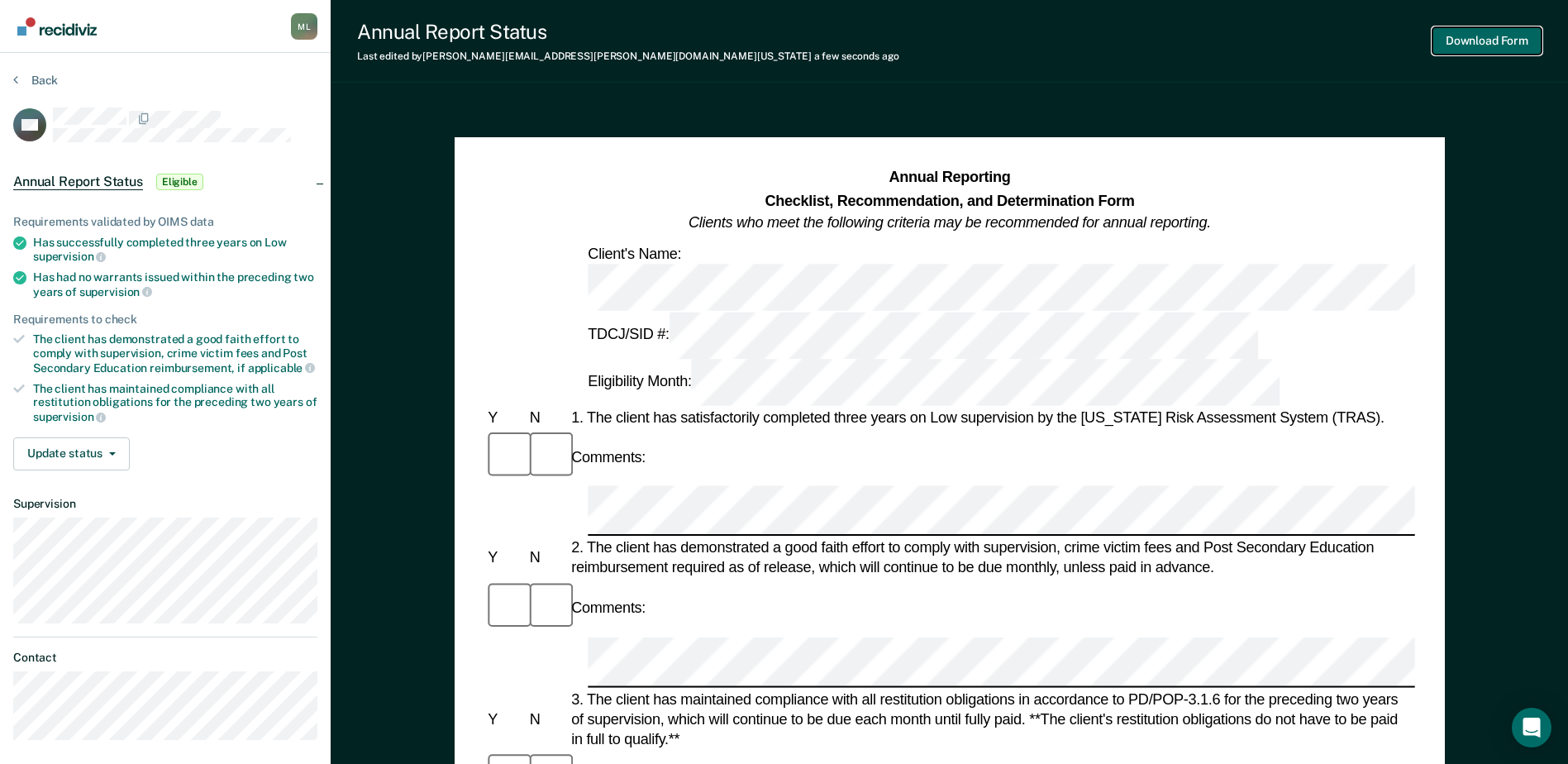
click at [1459, 47] on button "Download Form" at bounding box center [1487, 41] width 109 height 27
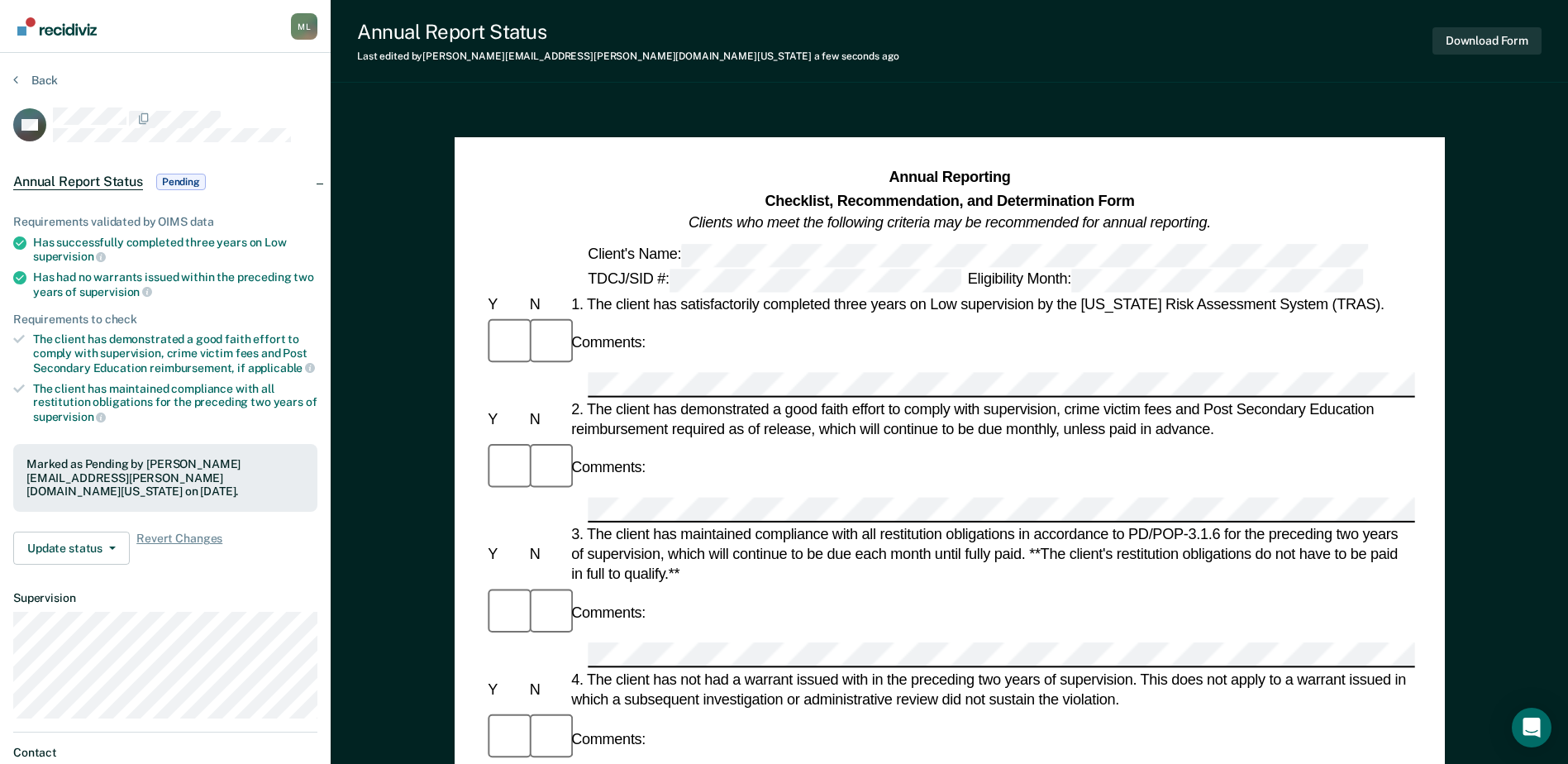
click at [1223, 585] on div "Comments:" at bounding box center [949, 613] width 929 height 55
click at [35, 78] on button "Back" at bounding box center [36, 80] width 45 height 15
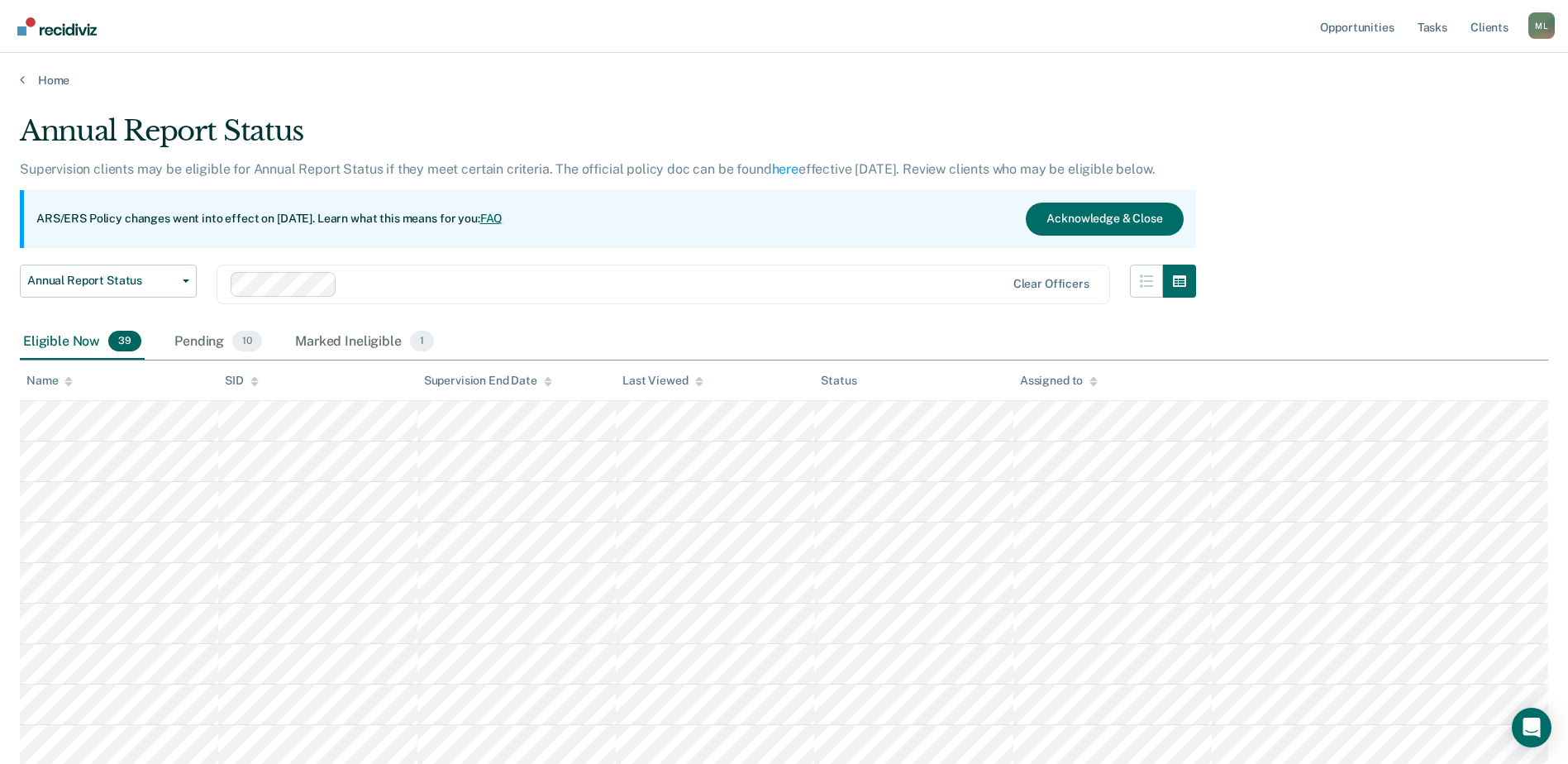
click at [644, 295] on div at bounding box center [619, 284] width 776 height 25
click at [436, 275] on div at bounding box center [674, 283] width 661 height 19
click at [1138, 280] on div "Annual Report Status Early Release from Supervision Annual Report Status Clear …" at bounding box center [607, 294] width 1176 height 59
click at [1149, 277] on icon "button" at bounding box center [1147, 281] width 14 height 14
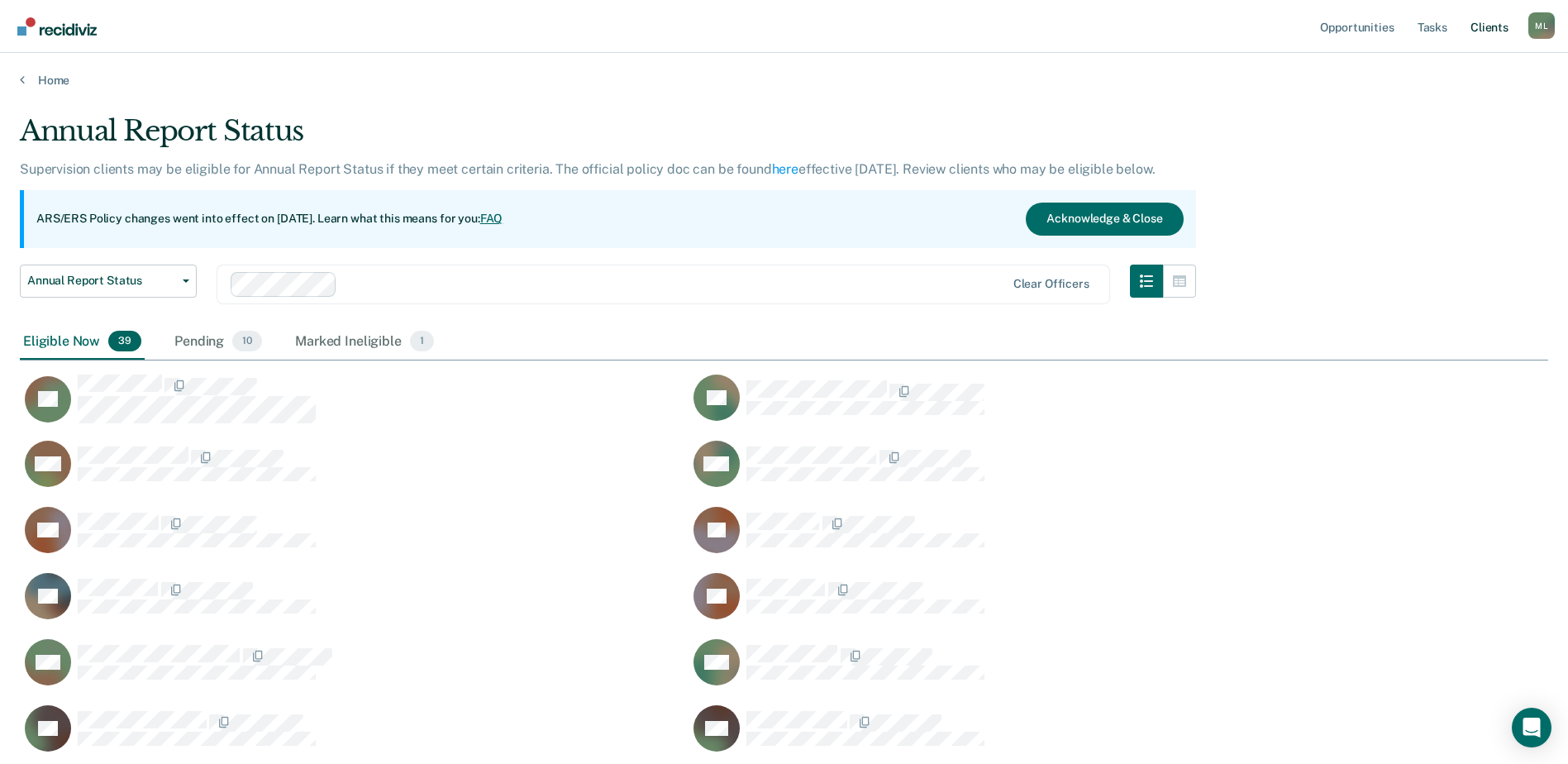
click at [1484, 36] on link "Client s" at bounding box center [1489, 26] width 45 height 53
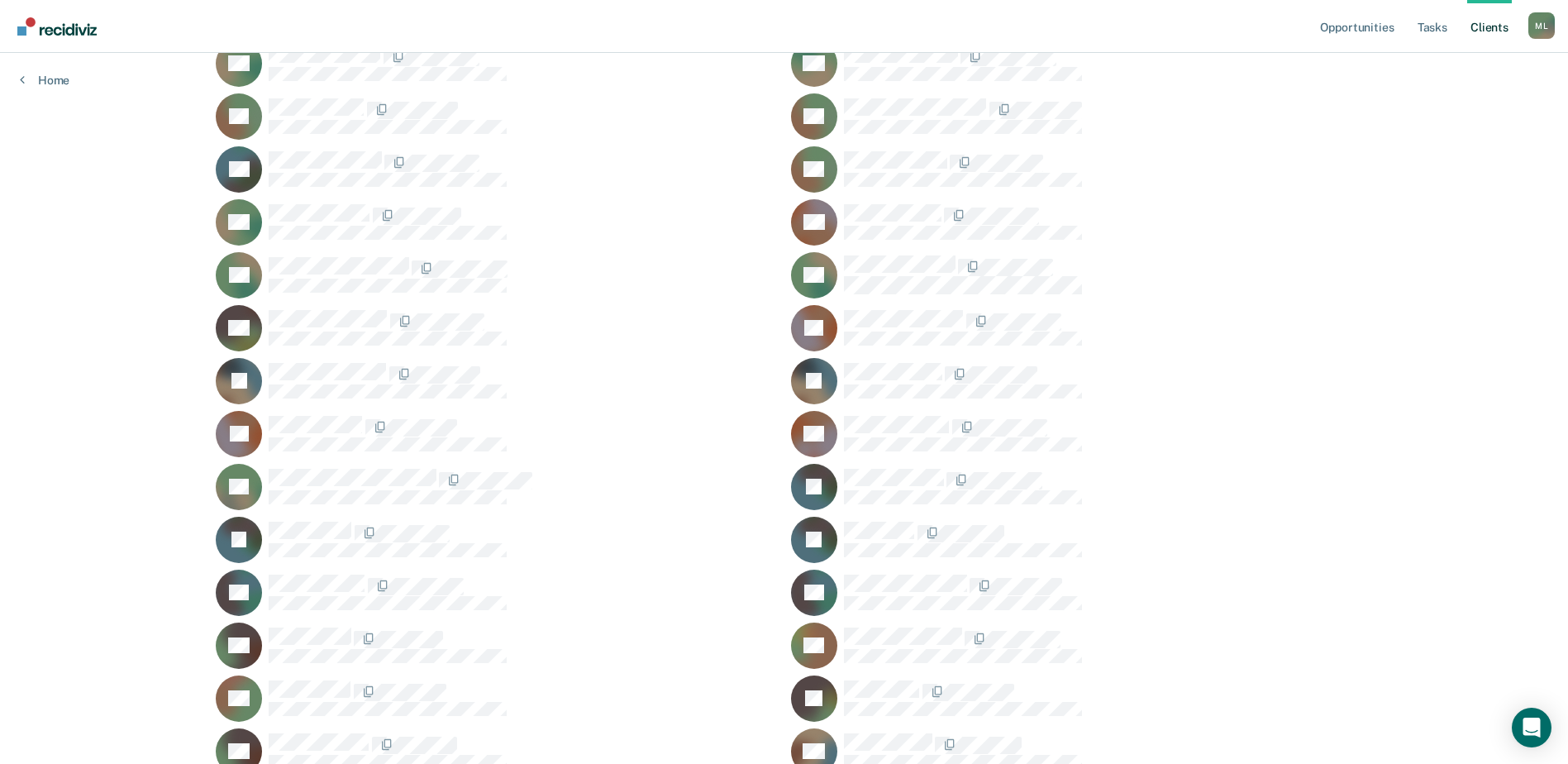
scroll to position [1323, 0]
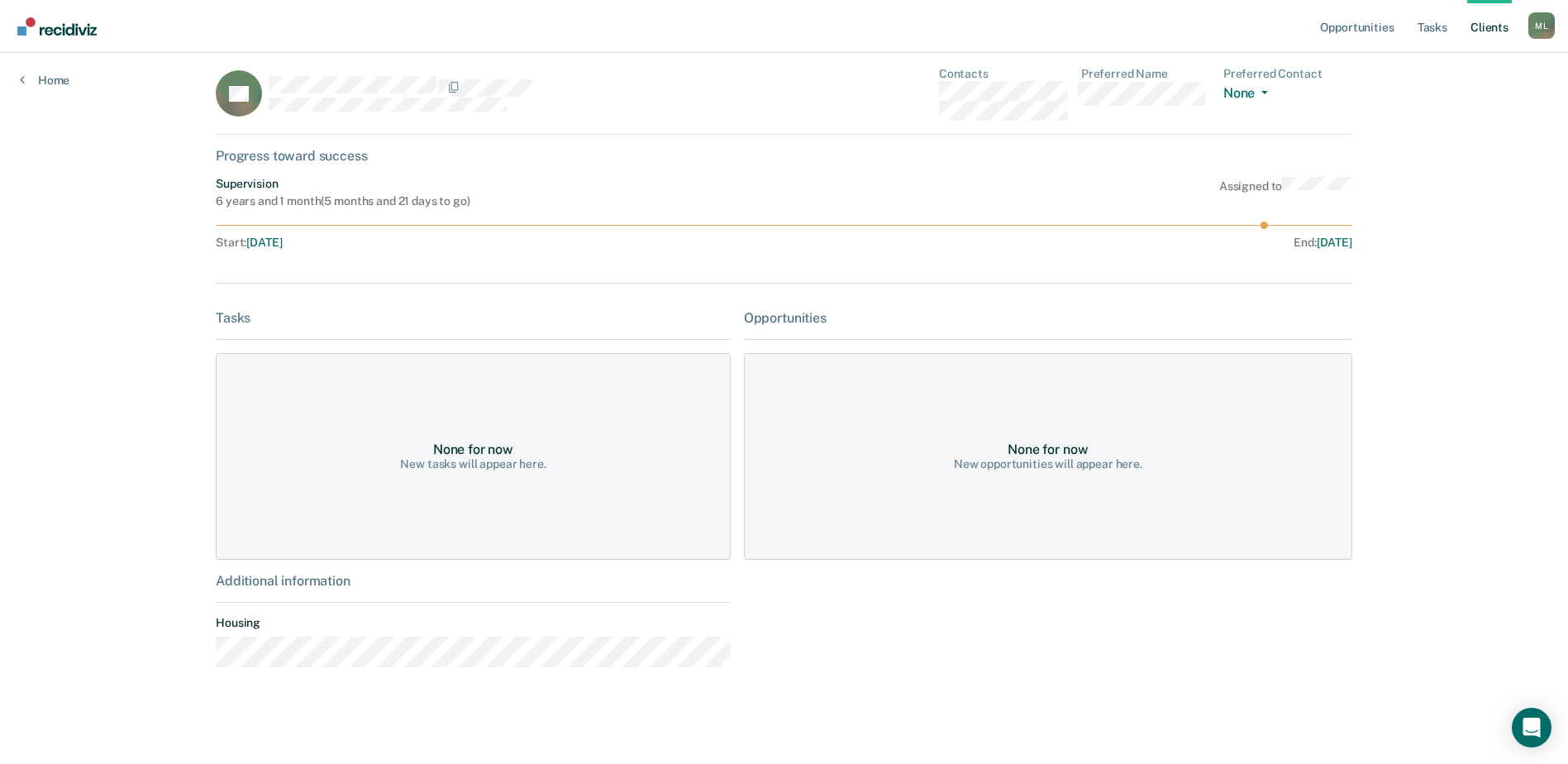
scroll to position [16, 0]
click at [502, 439] on div "None for now" at bounding box center [473, 447] width 80 height 16
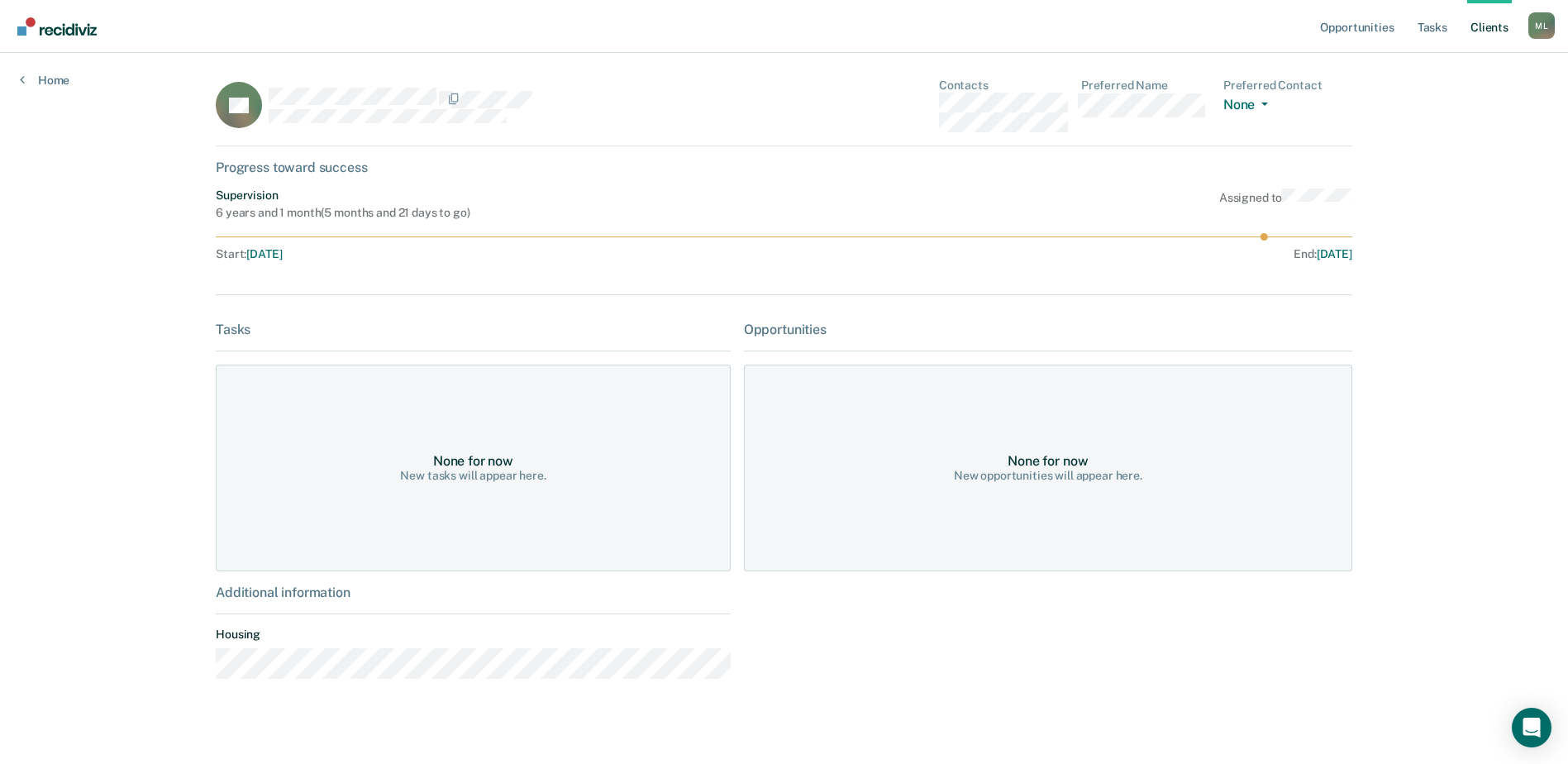
scroll to position [0, 0]
click at [282, 173] on div "Progress toward success" at bounding box center [784, 168] width 1137 height 16
click at [1247, 99] on button "None" at bounding box center [1248, 107] width 52 height 19
click at [1110, 193] on div "Supervision 6 years and 1 month ( 5 months and 21 days to go ) Assigned to" at bounding box center [784, 205] width 1137 height 31
click at [1329, 236] on icon at bounding box center [784, 238] width 1137 height 8
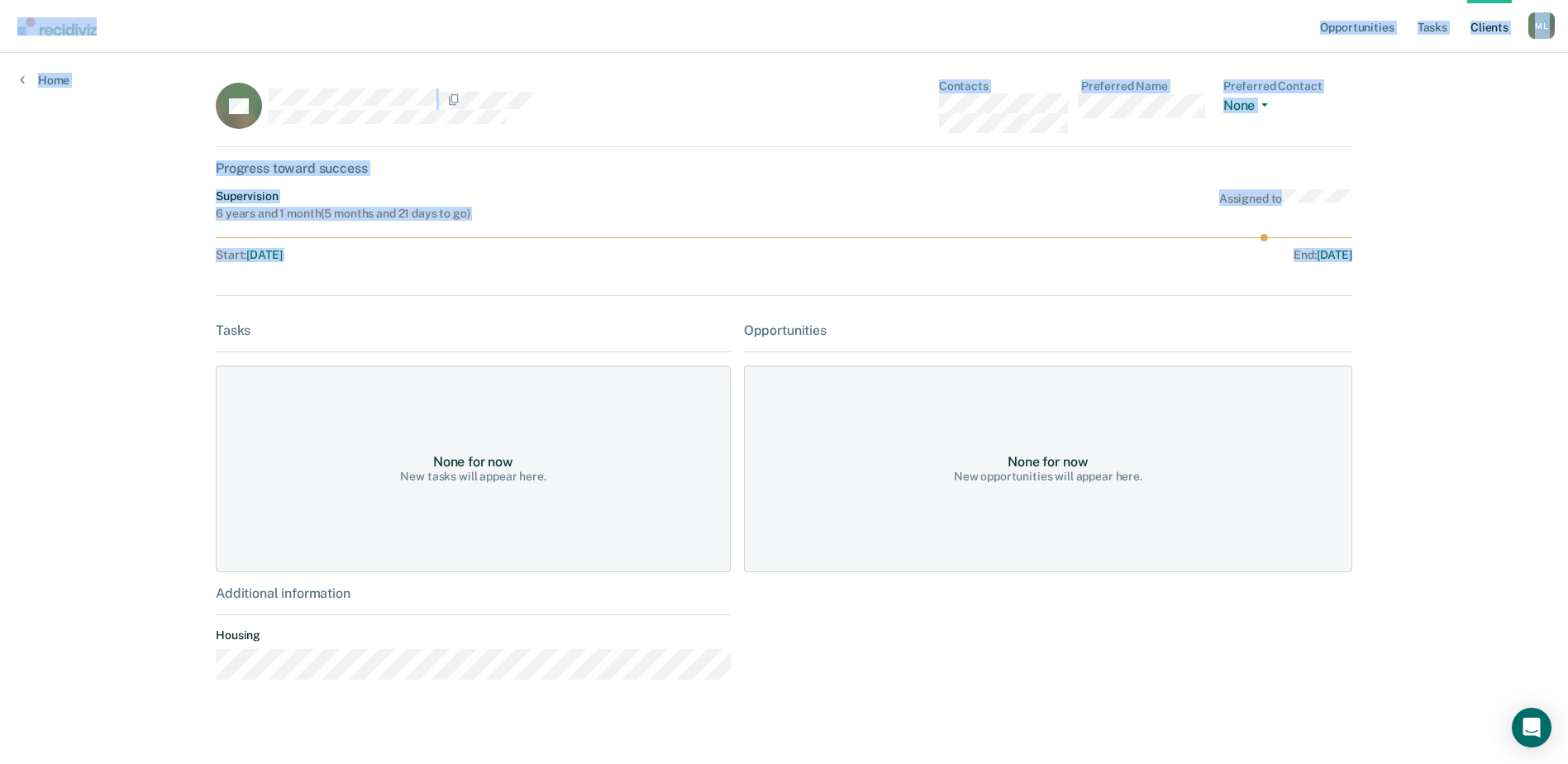
drag, startPoint x: 611, startPoint y: 124, endPoint x: 595, endPoint y: 266, distance: 142.9
click at [595, 266] on div "Opportunities Tasks Client s [PERSON_NAME] [PERSON_NAME] Profile How it works L…" at bounding box center [784, 389] width 1568 height 779
